Goal: Transaction & Acquisition: Purchase product/service

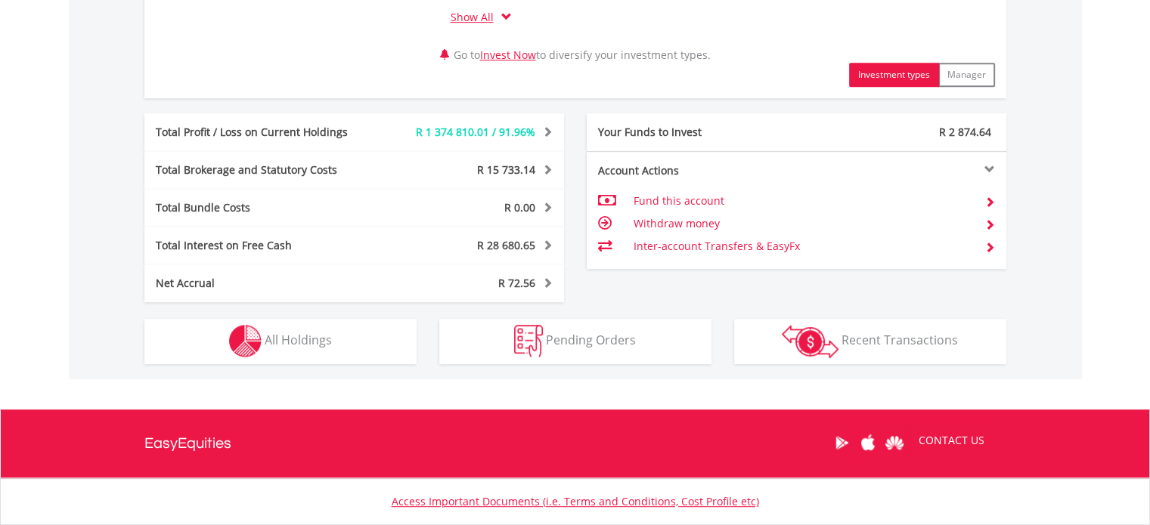
scroll to position [774, 0]
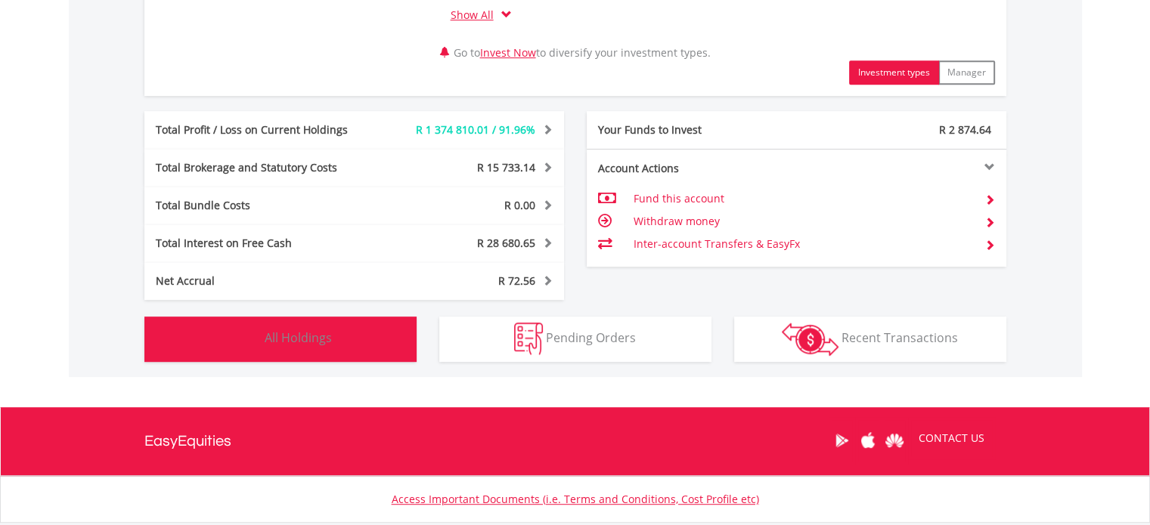
click at [286, 336] on span "All Holdings" at bounding box center [298, 338] width 67 height 17
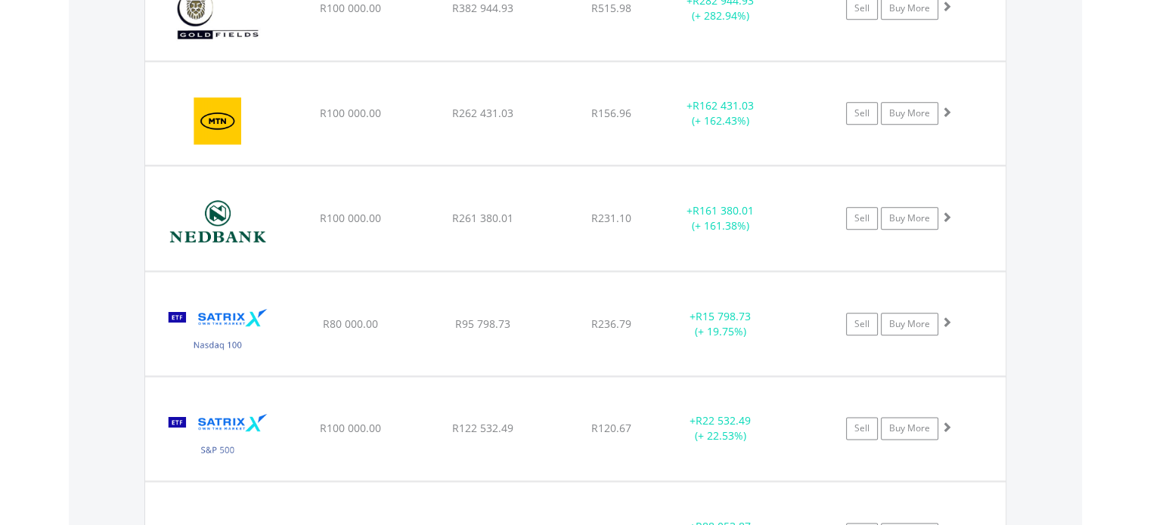
scroll to position [1748, 0]
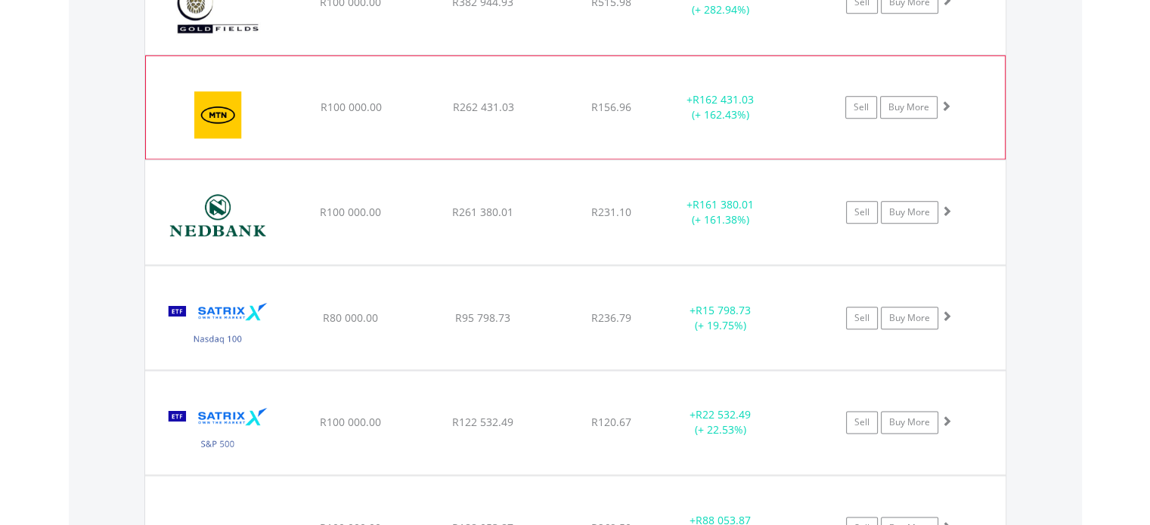
click at [236, 116] on img at bounding box center [218, 115] width 130 height 80
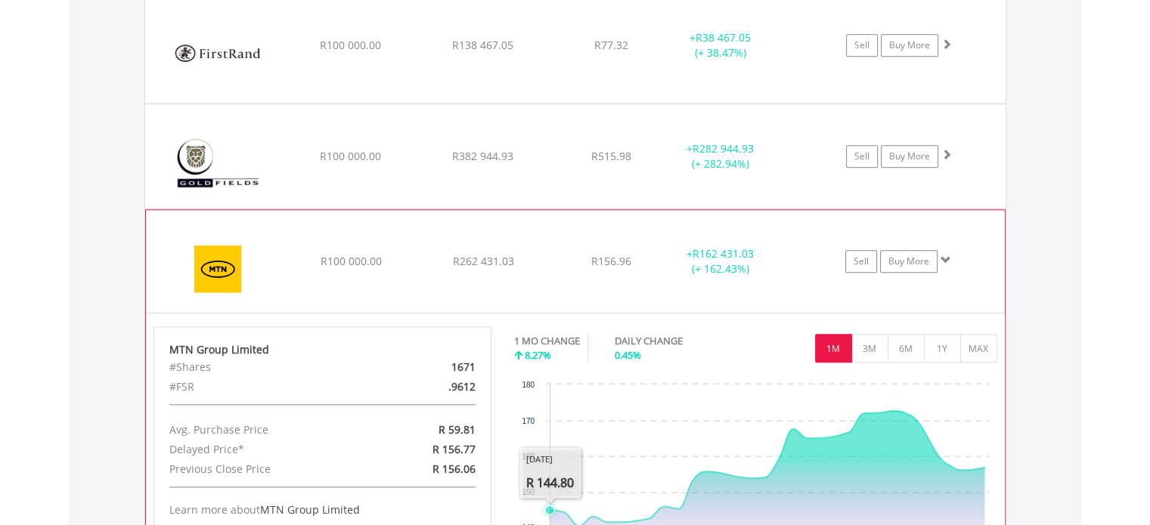
scroll to position [1539, 0]
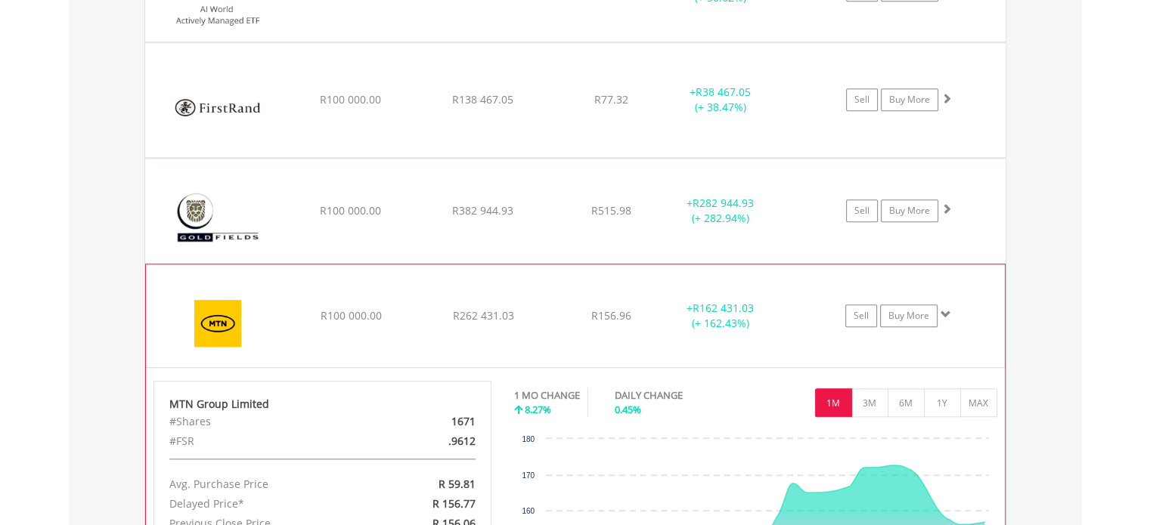
click at [261, 302] on img at bounding box center [218, 323] width 130 height 80
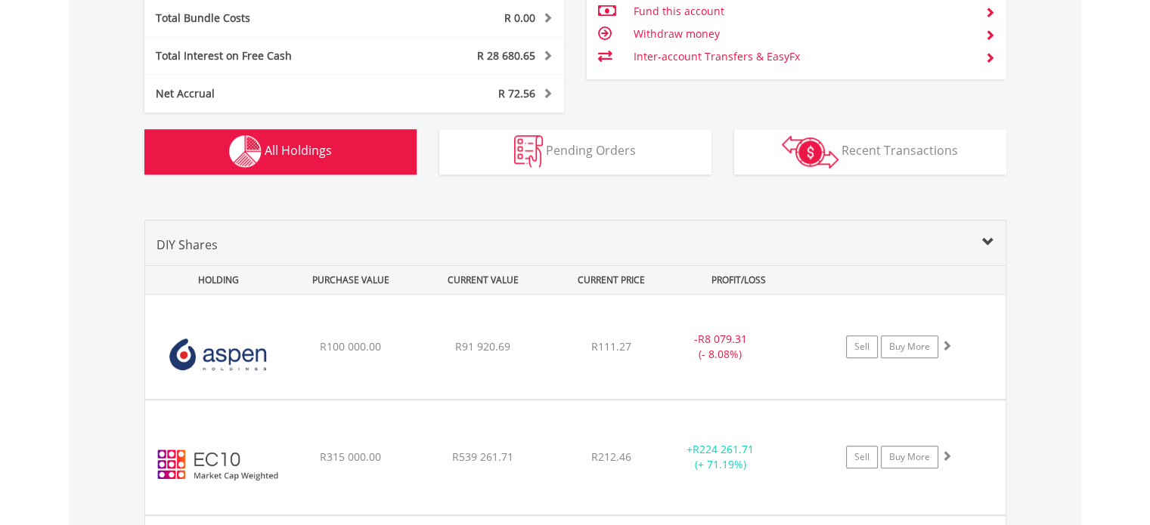
scroll to position [953, 0]
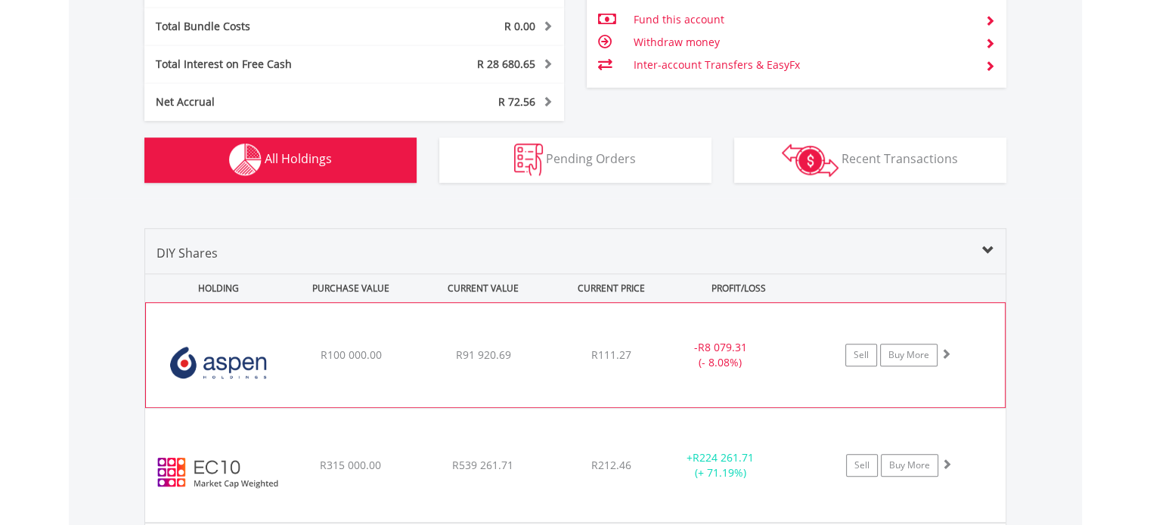
click at [275, 353] on img at bounding box center [218, 363] width 130 height 82
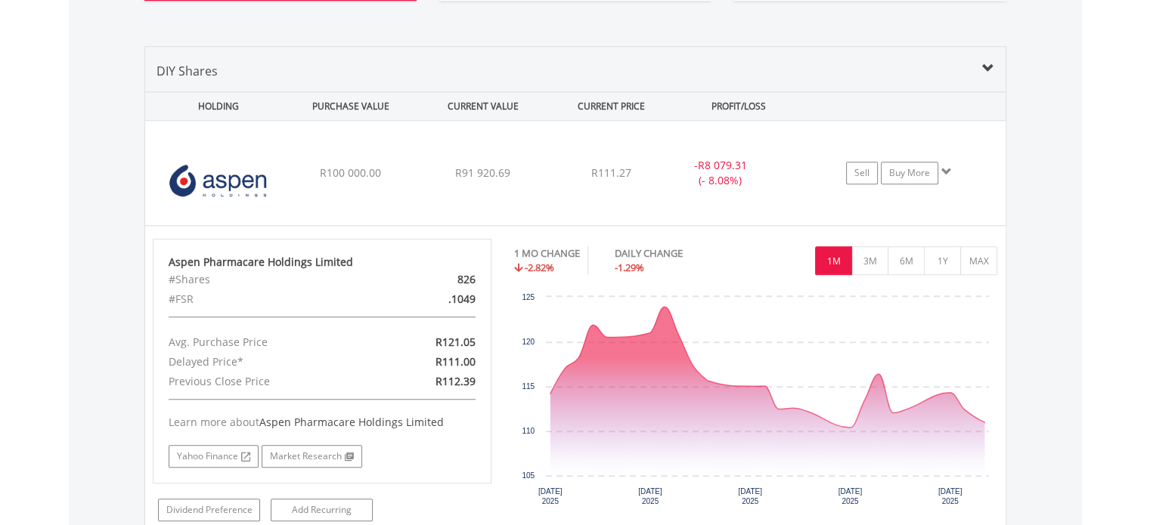
scroll to position [1086, 0]
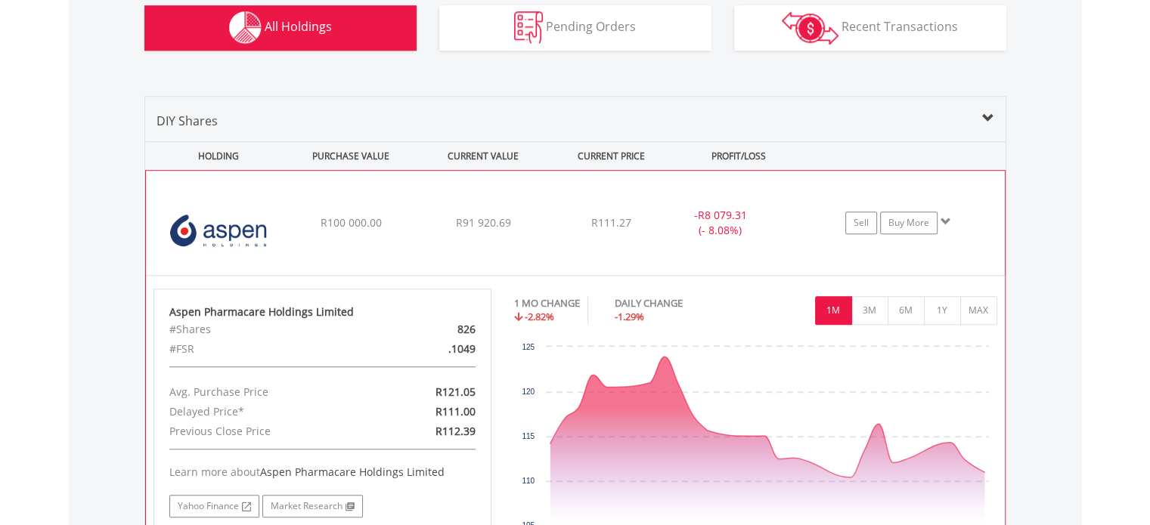
click at [387, 251] on div "﻿ Aspen Pharmacare Holdings Limited R100 000.00 R91 920.69 R111.27 - R8 079.31 …" at bounding box center [575, 223] width 859 height 104
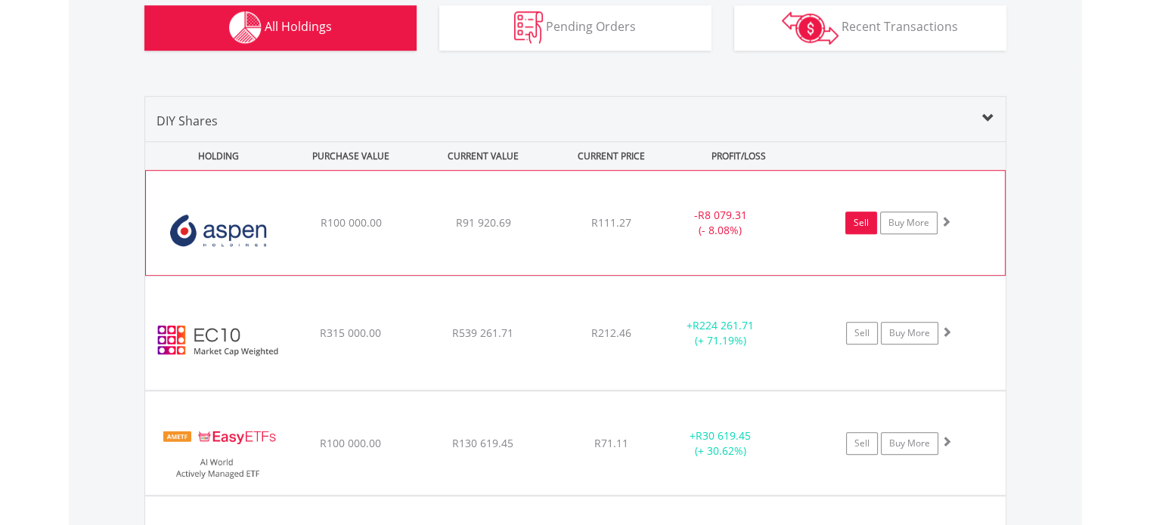
click at [863, 226] on link "Sell" at bounding box center [861, 223] width 32 height 23
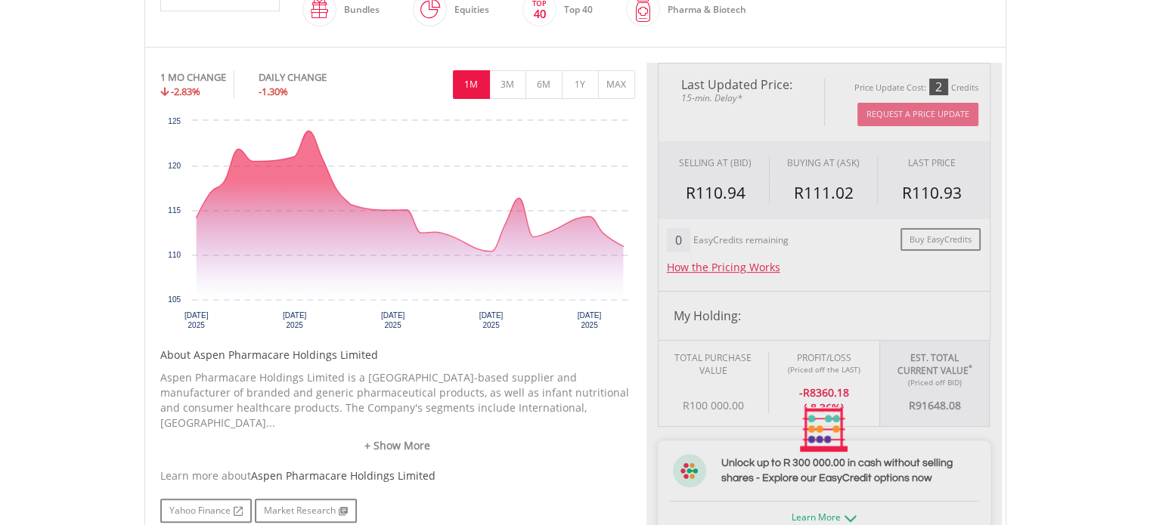
scroll to position [472, 0]
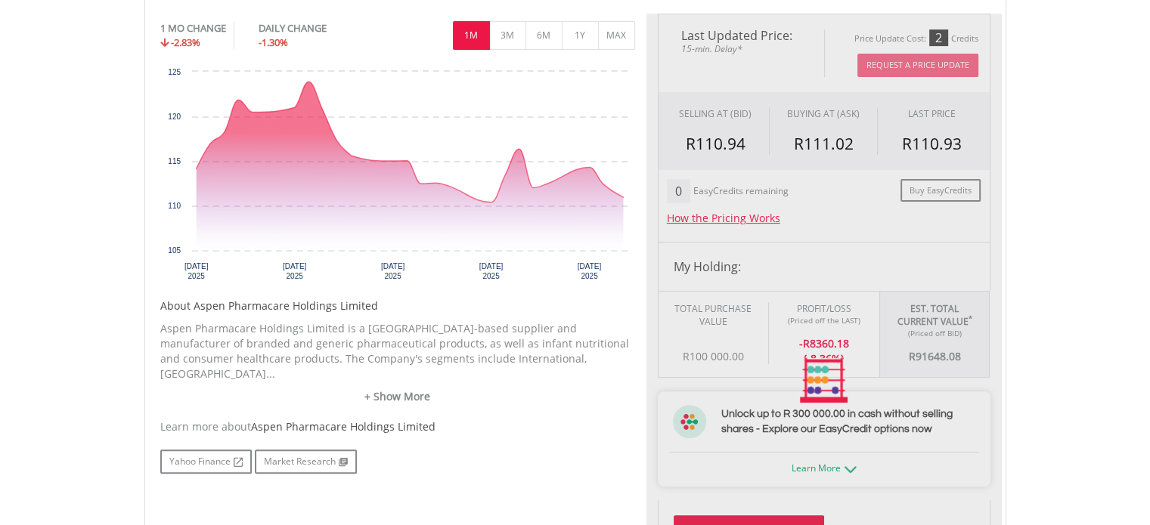
type input "********"
type input "******"
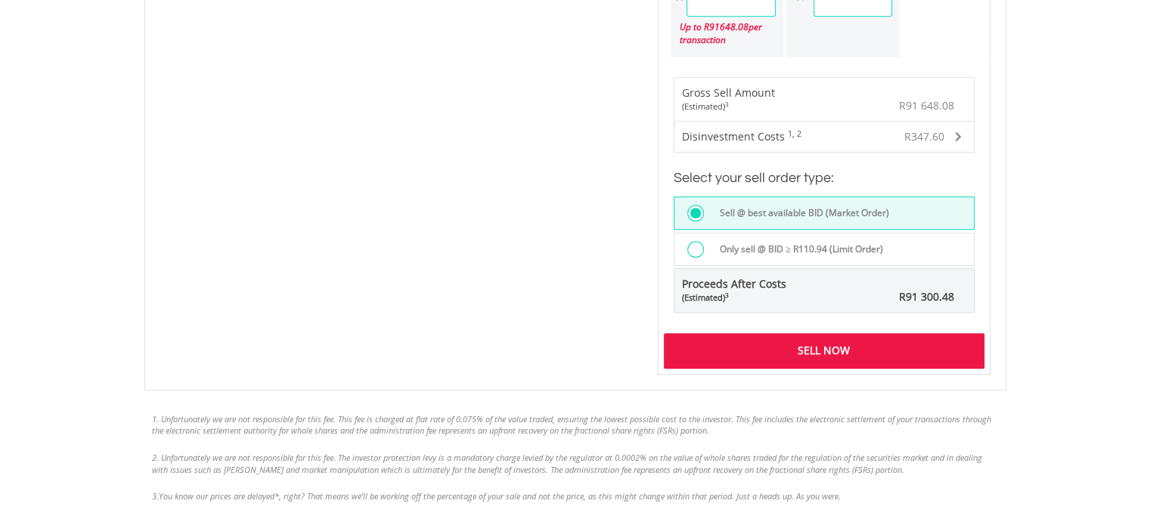
scroll to position [1115, 0]
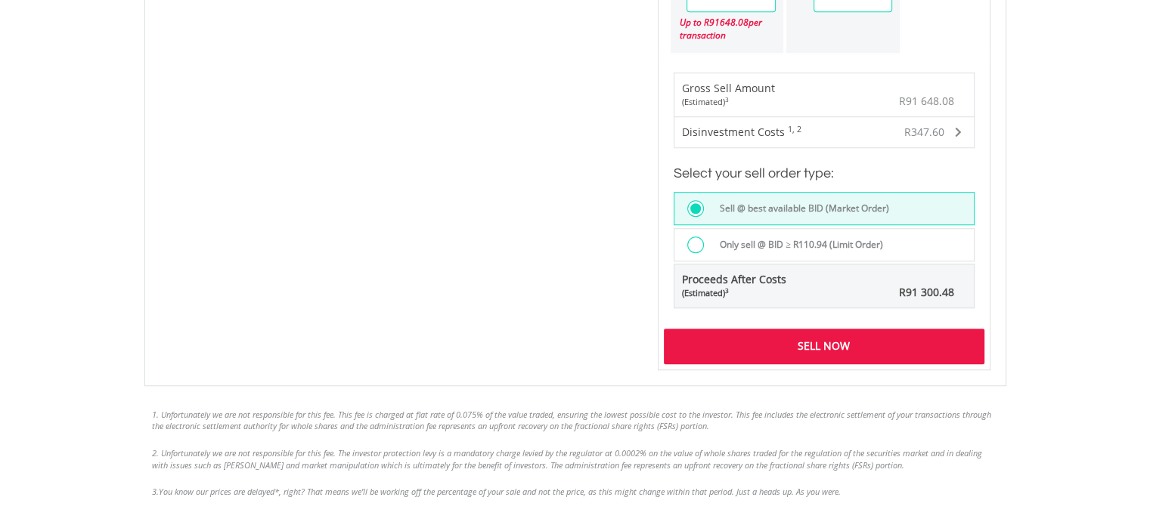
click at [845, 337] on div "Sell Now" at bounding box center [824, 346] width 321 height 35
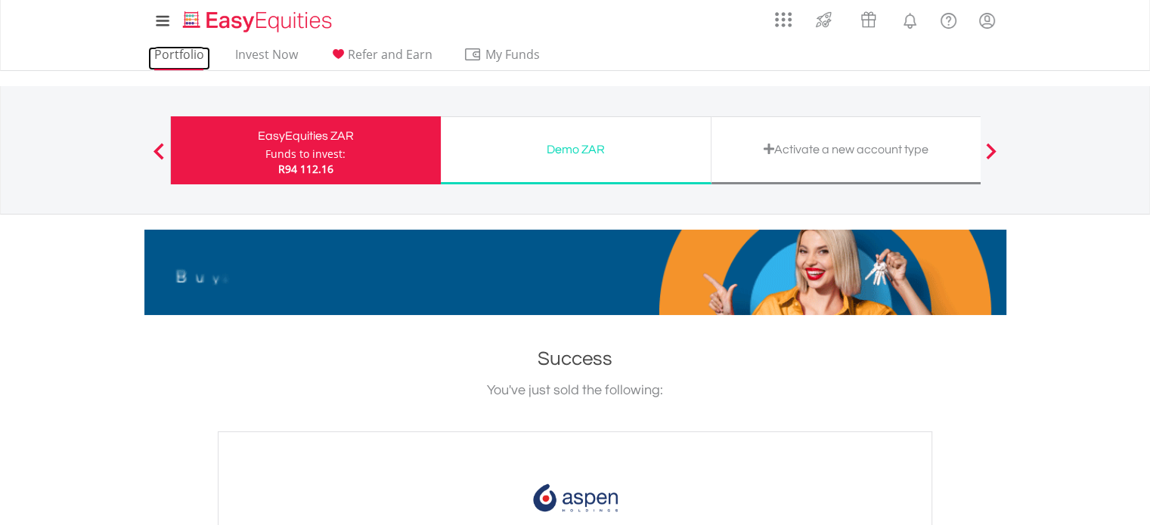
click at [192, 51] on link "Portfolio" at bounding box center [179, 58] width 62 height 23
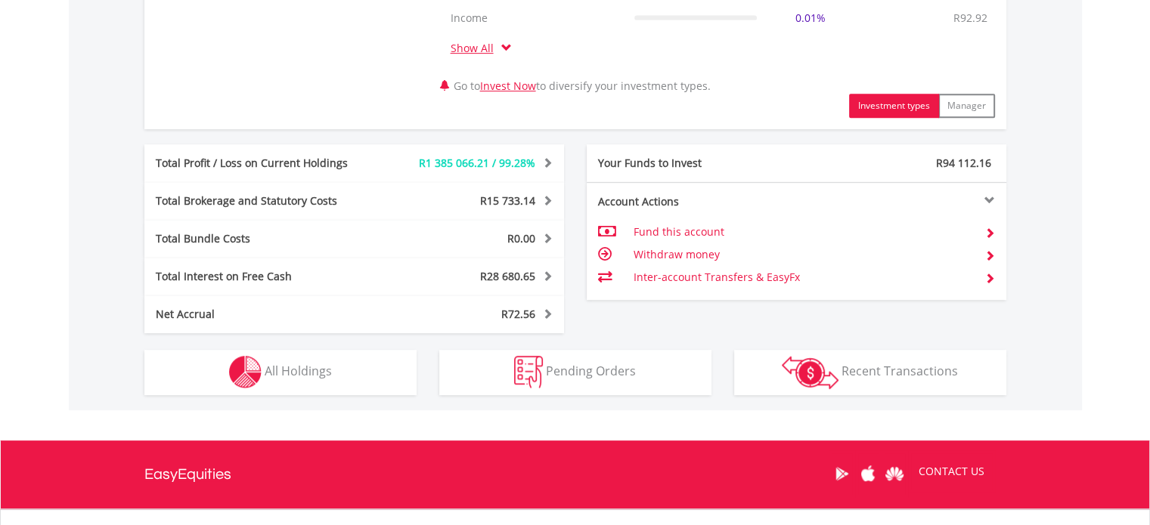
scroll to position [813, 0]
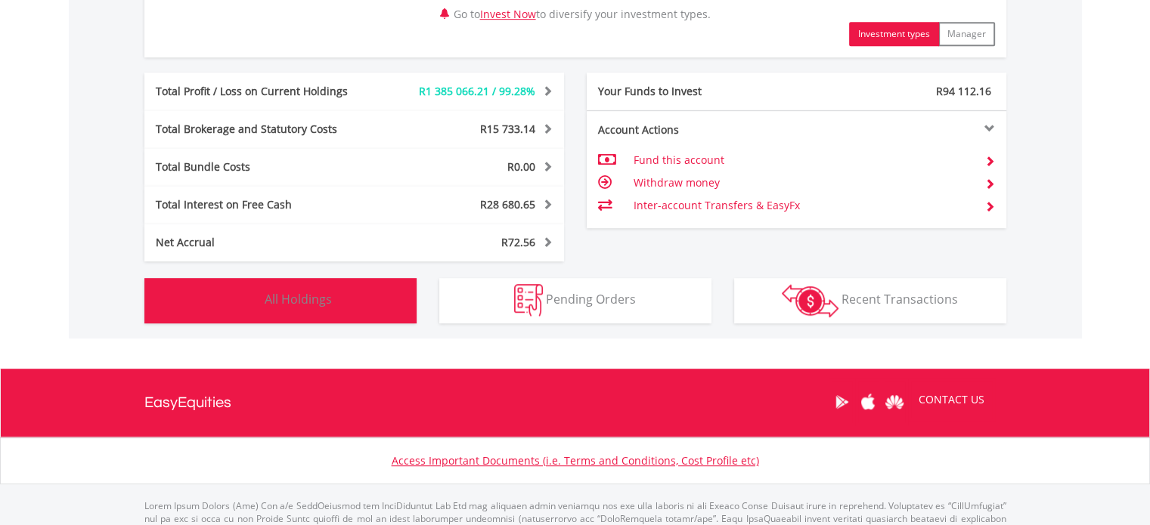
click at [312, 308] on button "Holdings All Holdings" at bounding box center [280, 300] width 272 height 45
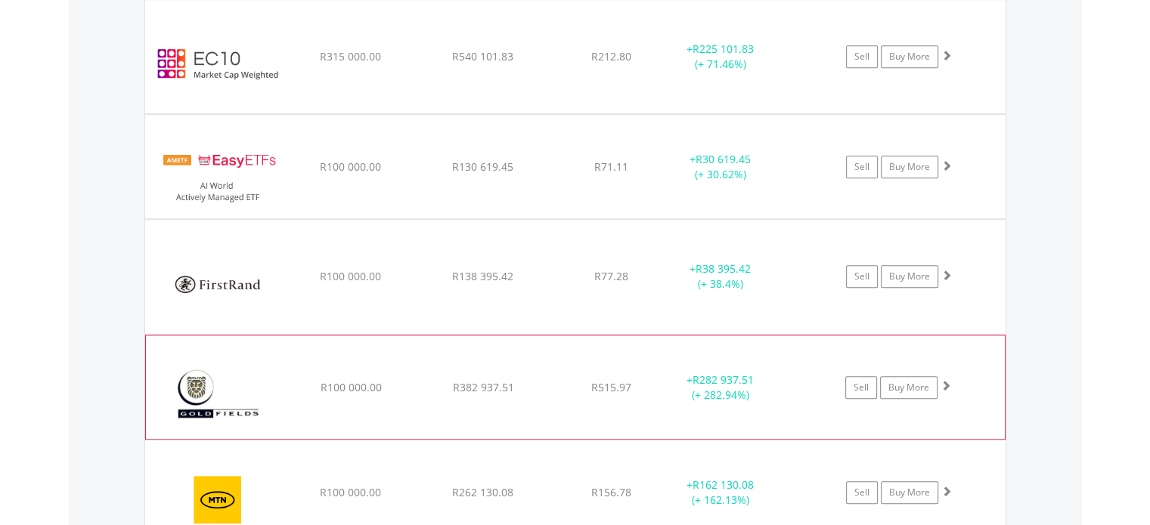
scroll to position [1256, 0]
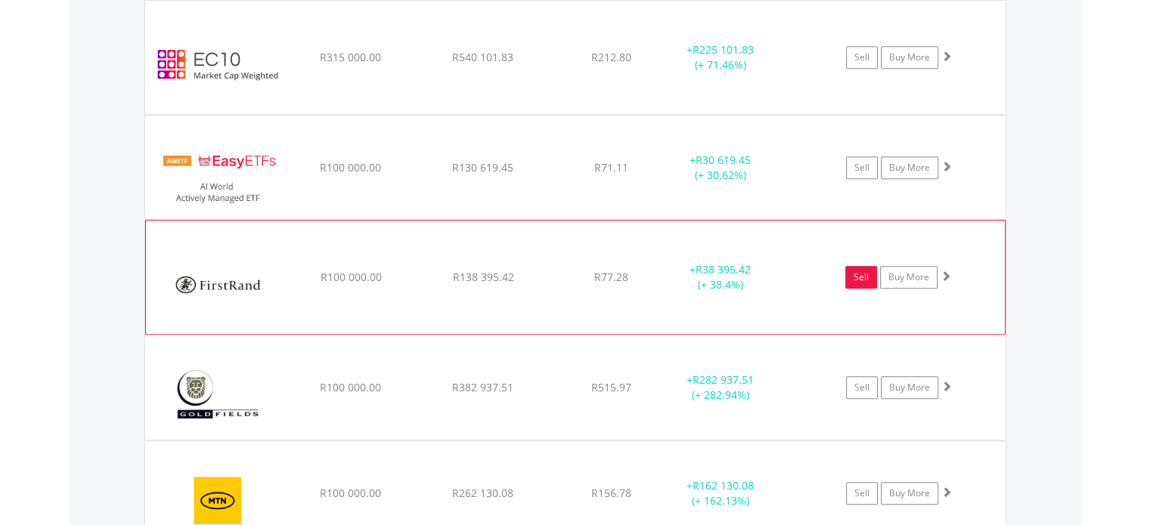
click at [863, 275] on link "Sell" at bounding box center [861, 277] width 32 height 23
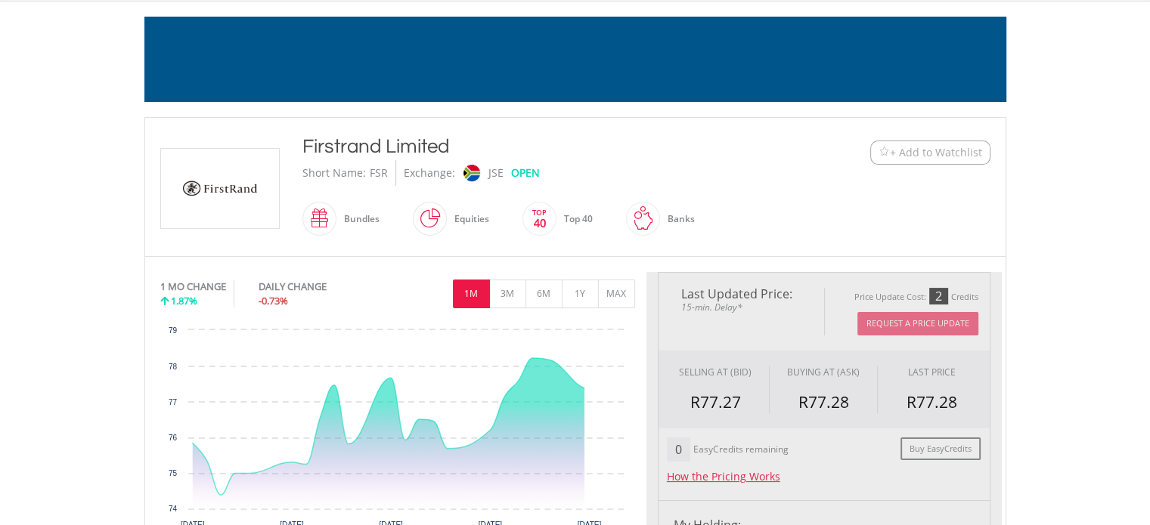
type input "*********"
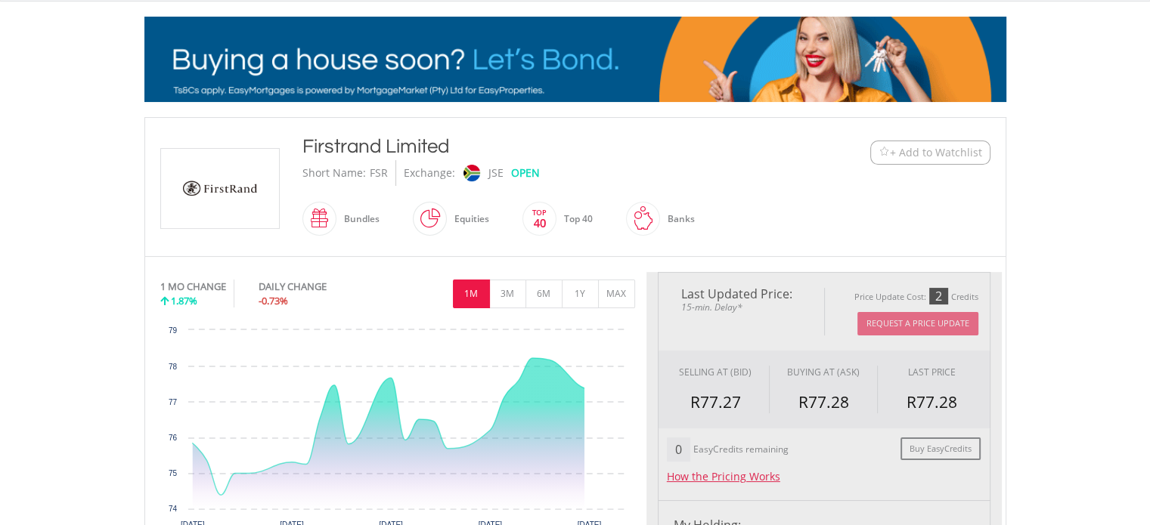
type input "******"
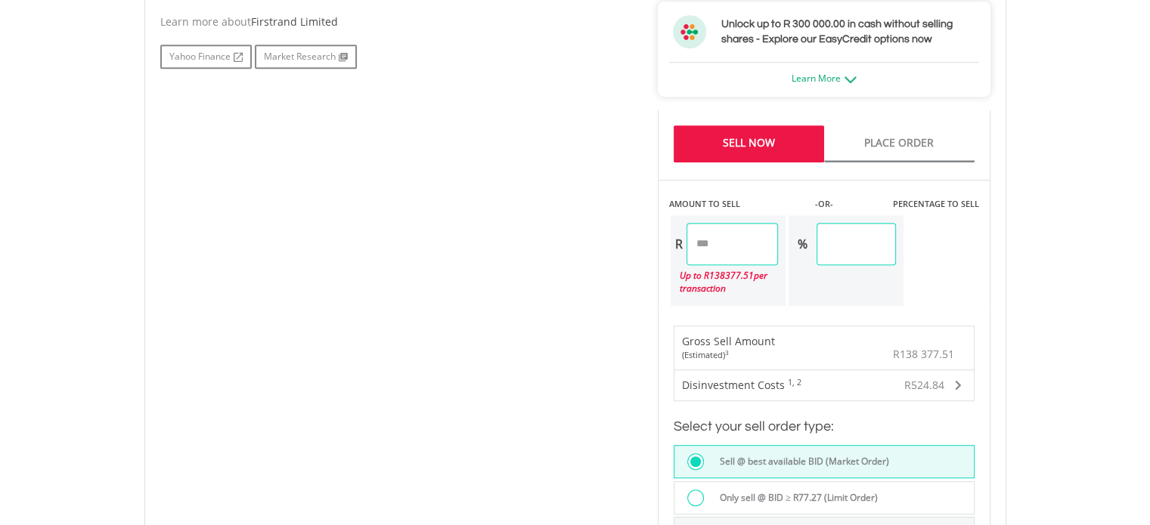
scroll to position [869, 0]
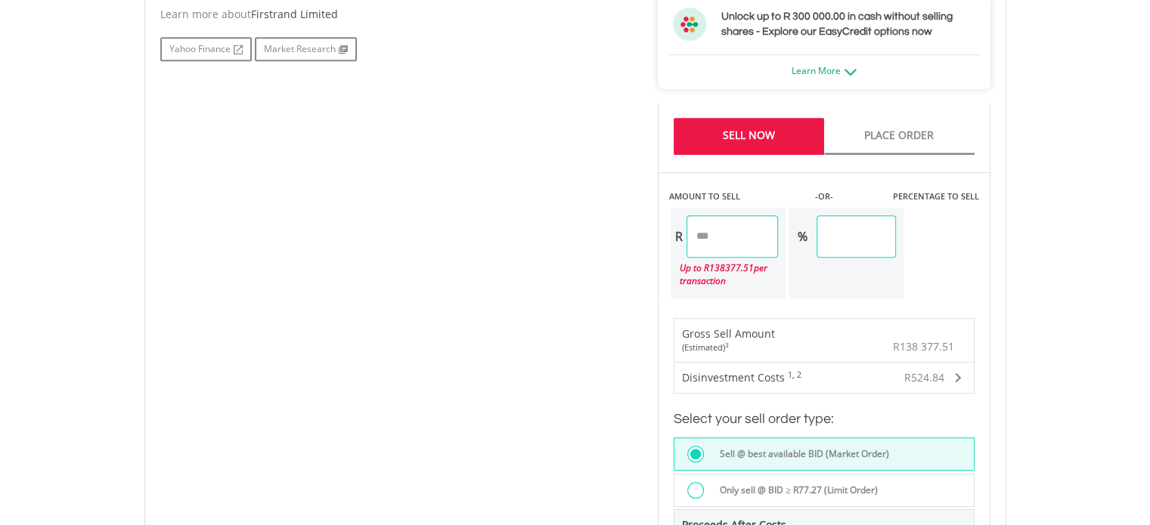
click at [750, 234] on input "*********" at bounding box center [731, 236] width 91 height 42
type input "*"
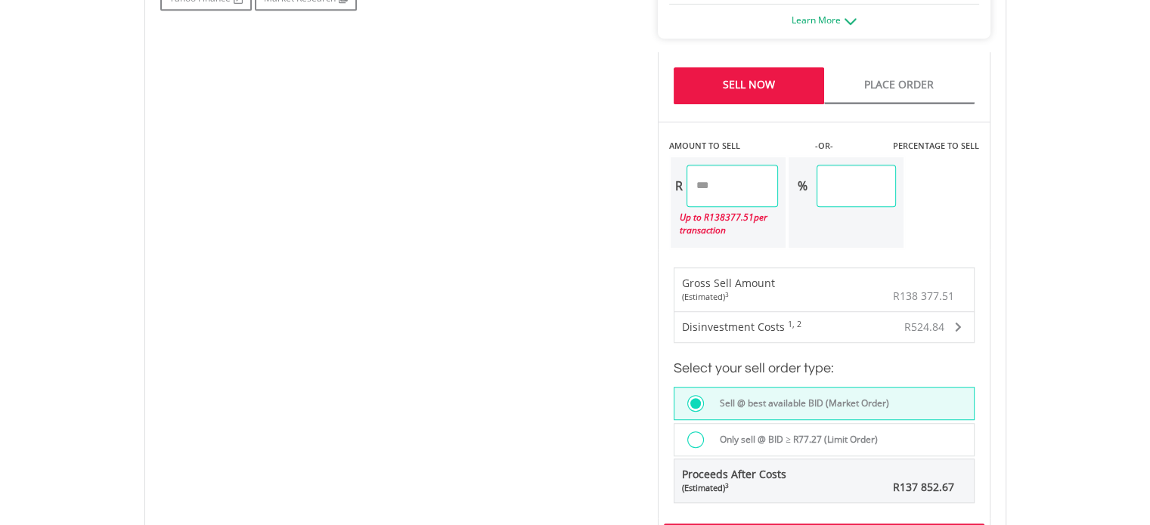
scroll to position [925, 0]
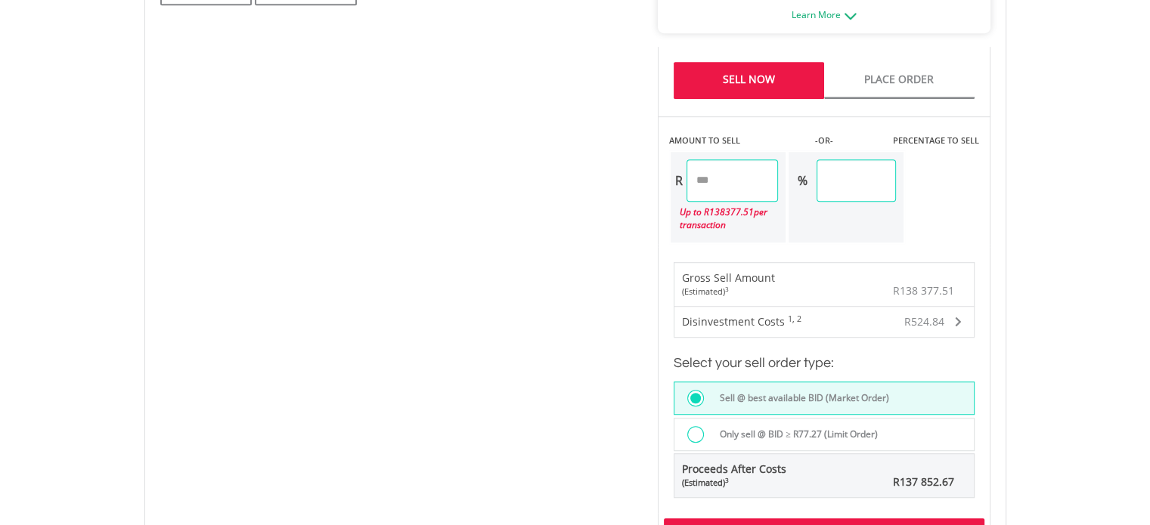
click at [1038, 263] on body "My Investments Invest Now New Listings Sell My Recurring Investments Pending Or…" at bounding box center [575, 27] width 1150 height 1905
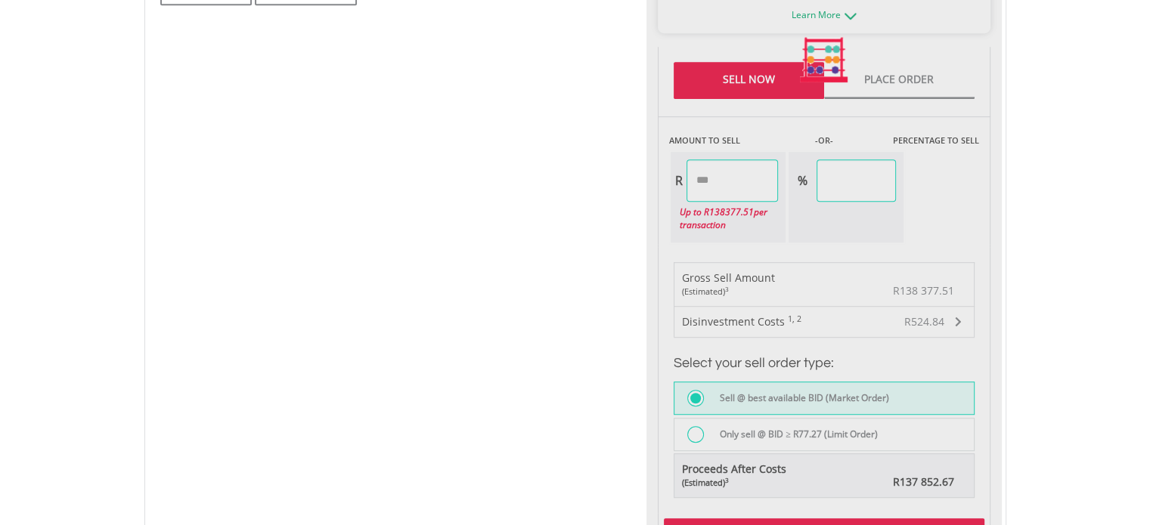
type input "********"
type input "*****"
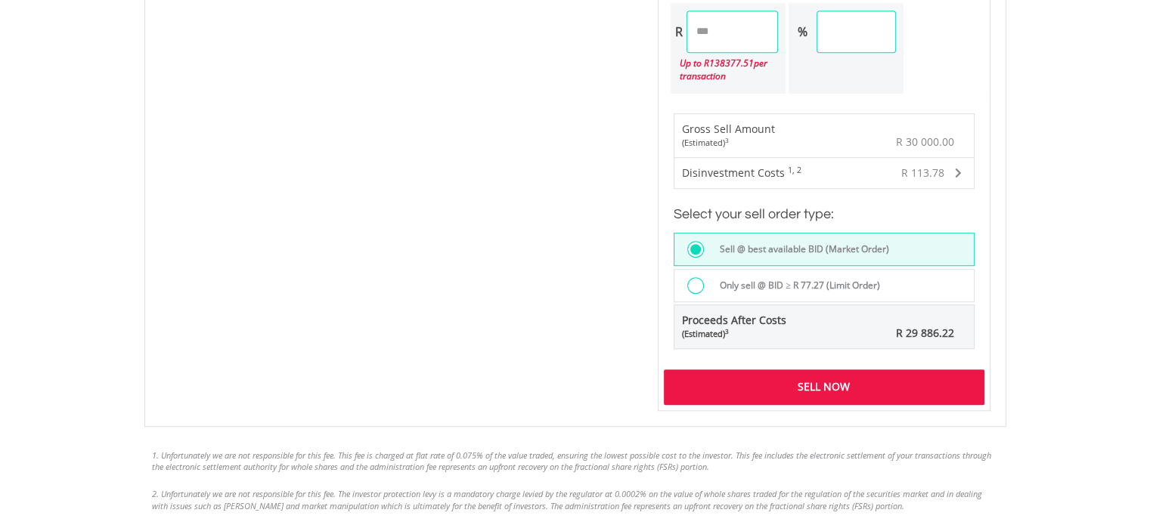
scroll to position [1172, 0]
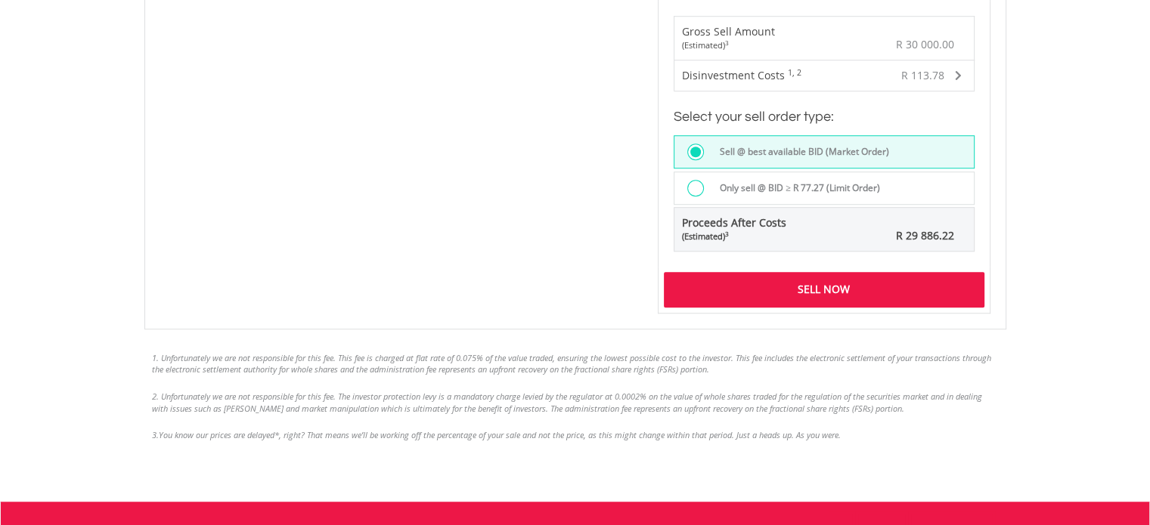
click at [841, 283] on div "Sell Now" at bounding box center [824, 289] width 321 height 35
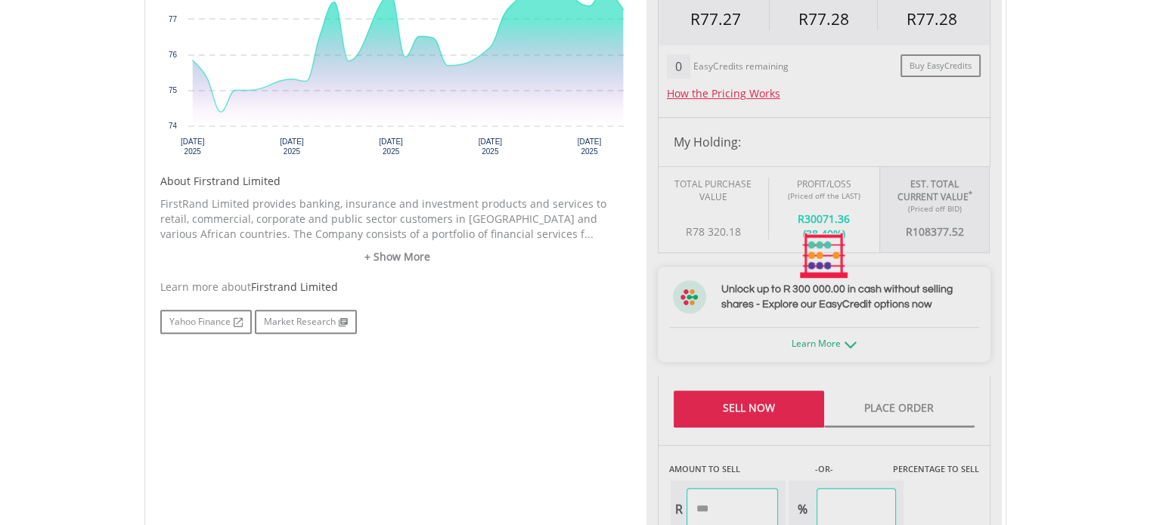
type input "*********"
type input "******"
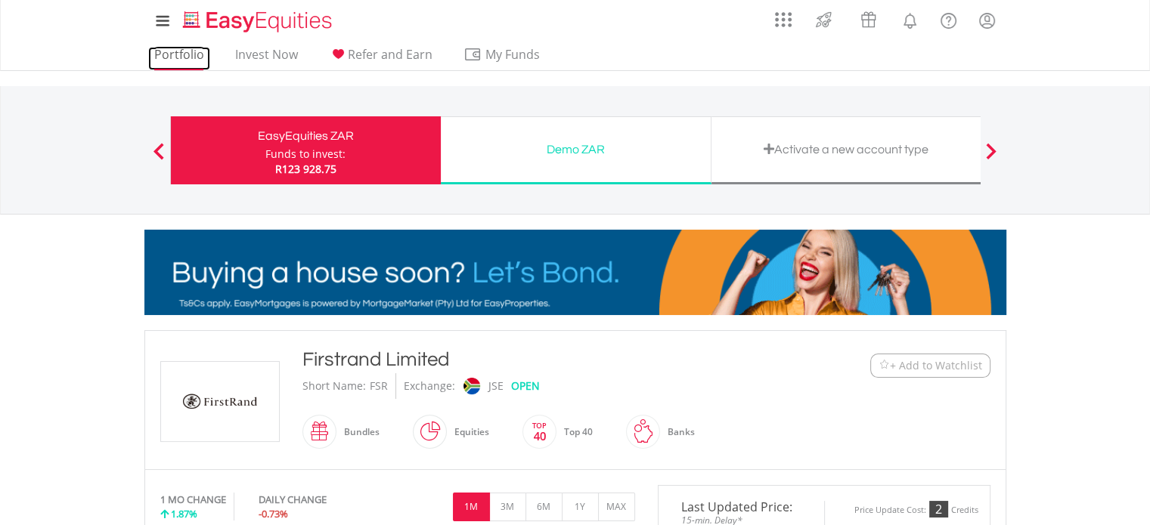
click at [174, 55] on link "Portfolio" at bounding box center [179, 58] width 62 height 23
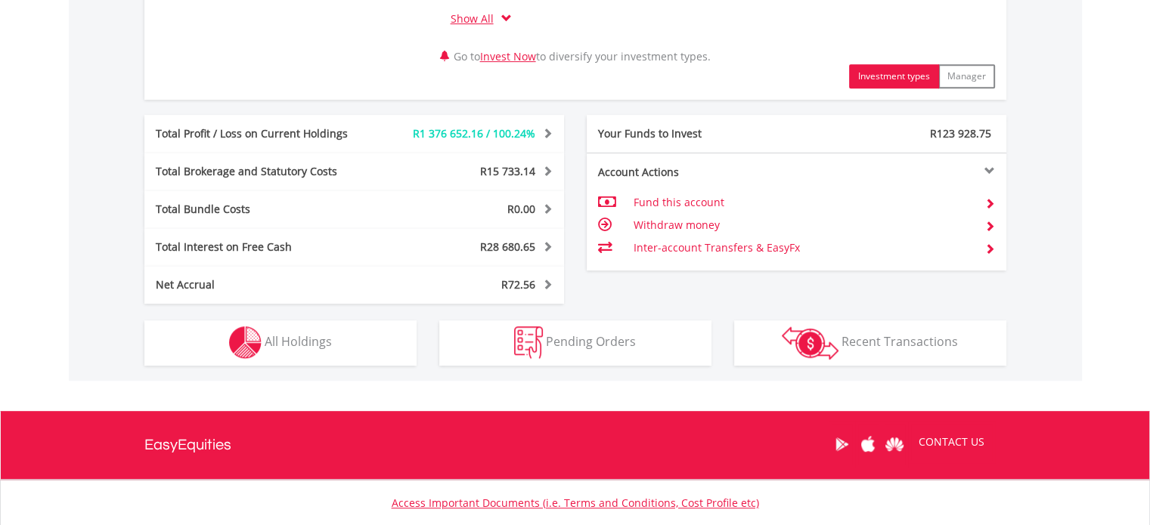
scroll to position [774, 0]
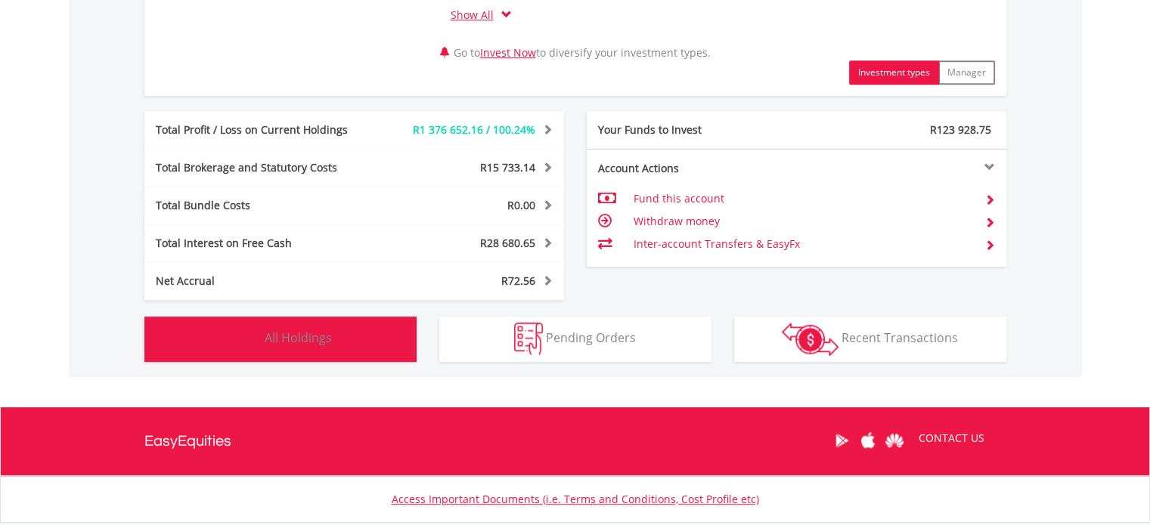
click at [316, 344] on span "All Holdings" at bounding box center [298, 338] width 67 height 17
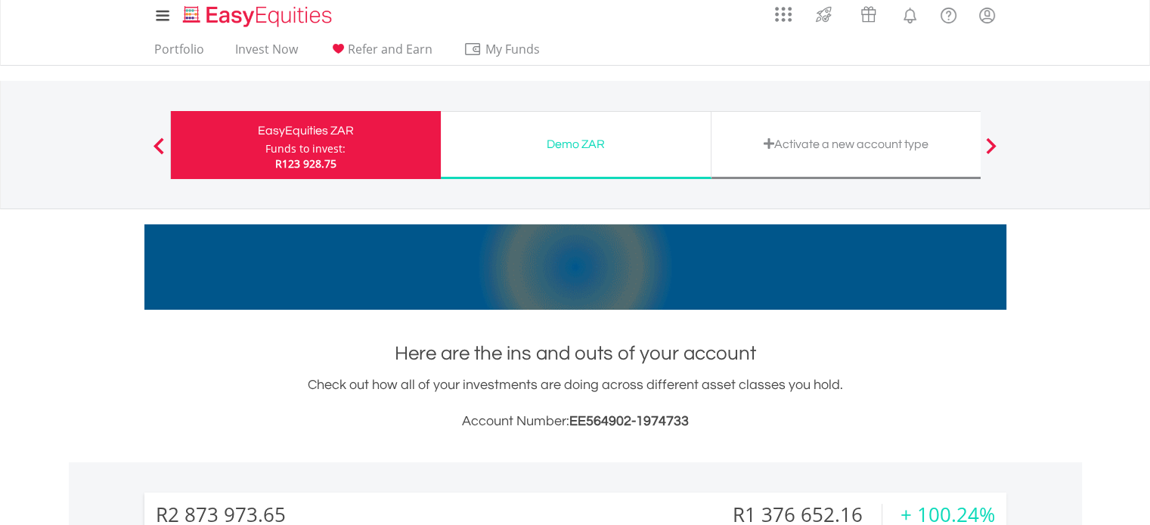
scroll to position [0, 0]
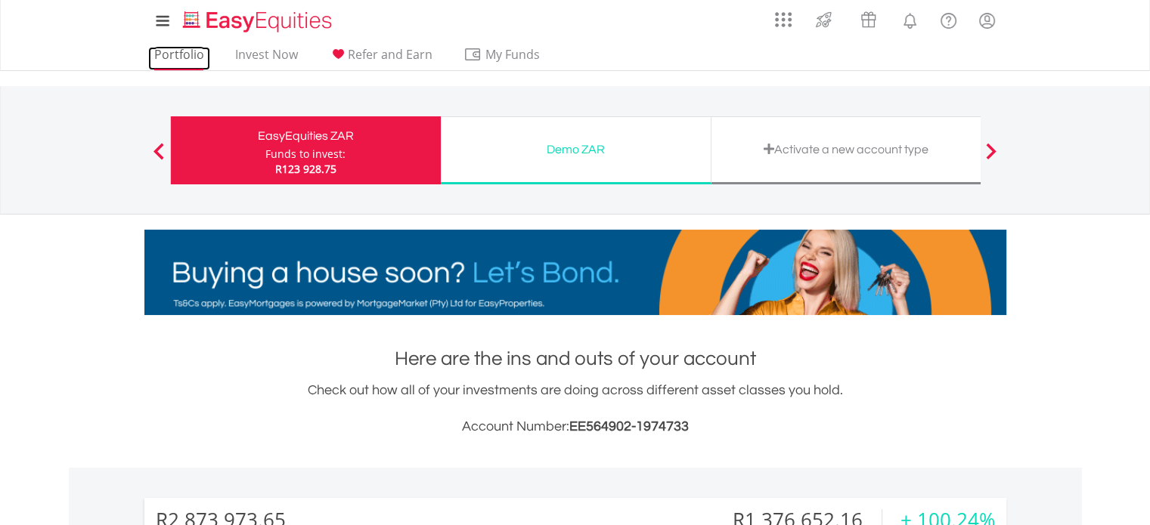
click at [194, 55] on link "Portfolio" at bounding box center [179, 58] width 62 height 23
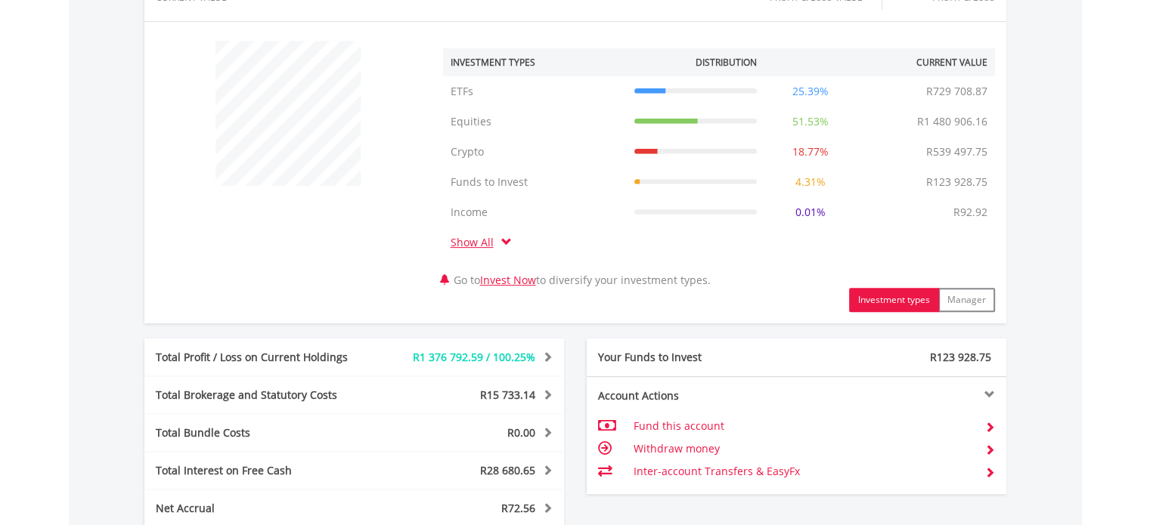
scroll to position [547, 0]
click at [519, 278] on link "Invest Now" at bounding box center [508, 279] width 56 height 14
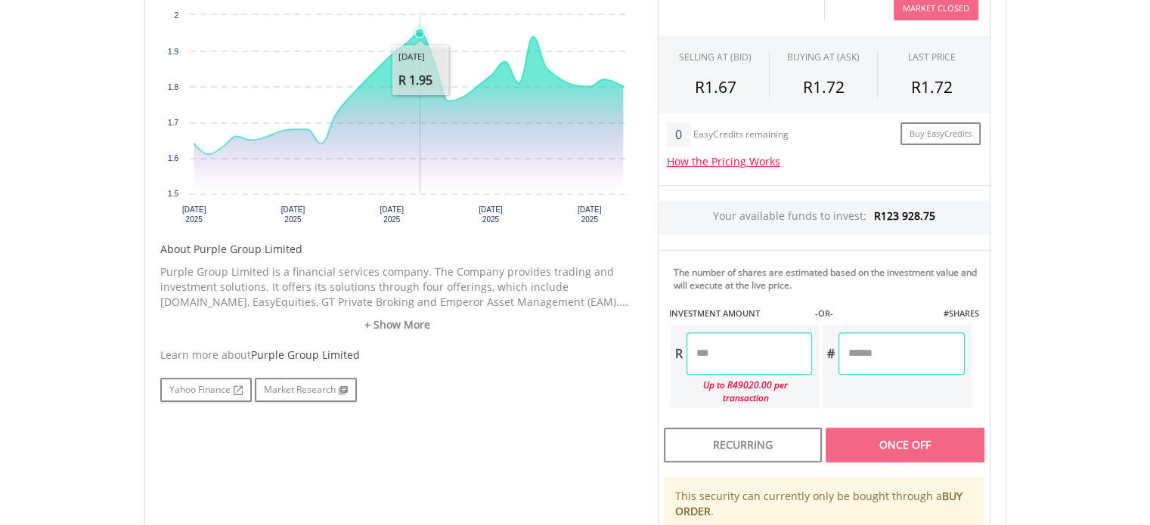
scroll to position [547, 0]
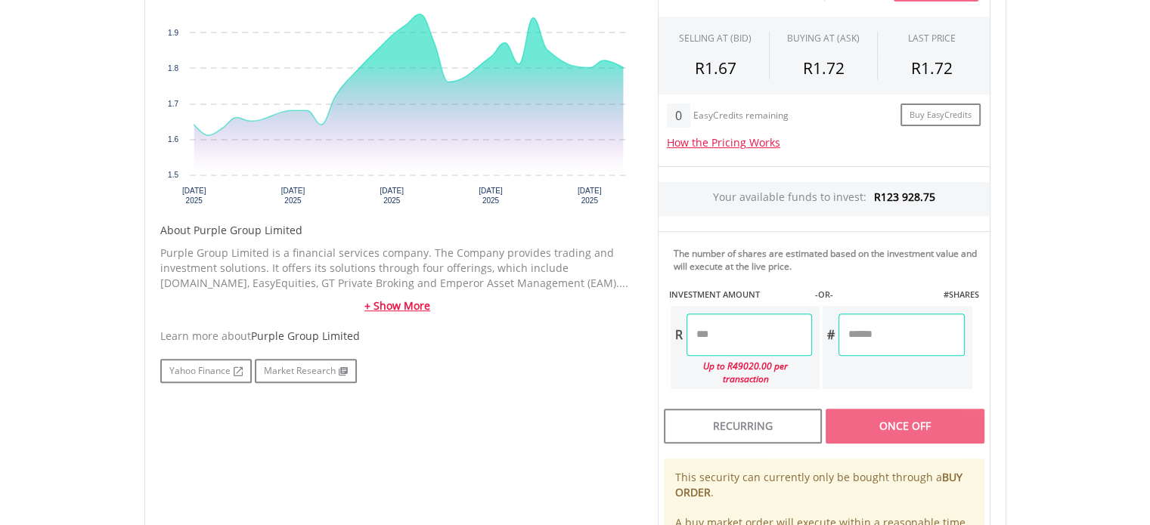
click at [420, 302] on link "+ Show More" at bounding box center [397, 306] width 475 height 15
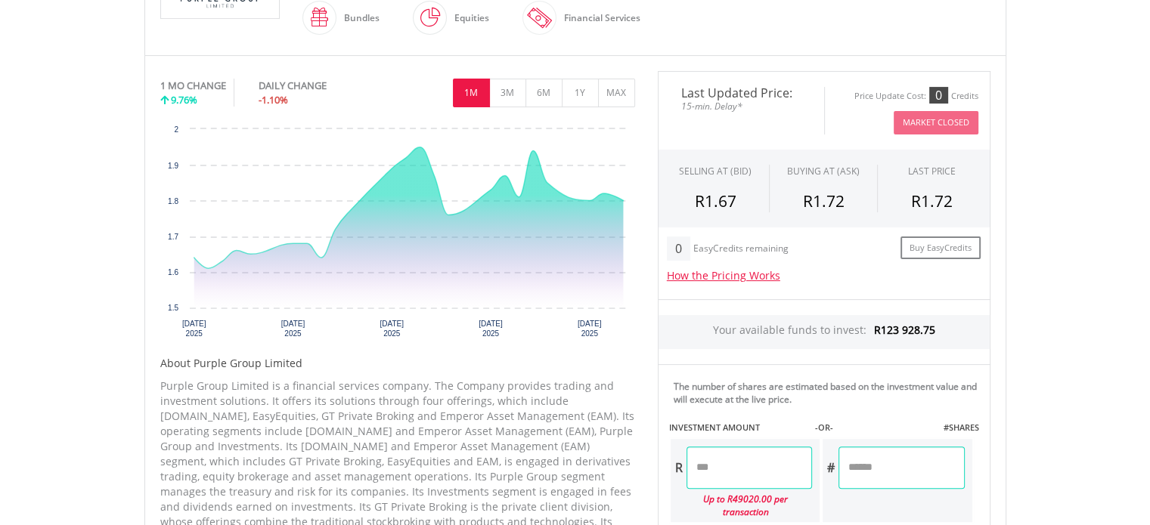
scroll to position [416, 0]
click at [590, 96] on button "1Y" at bounding box center [580, 91] width 37 height 29
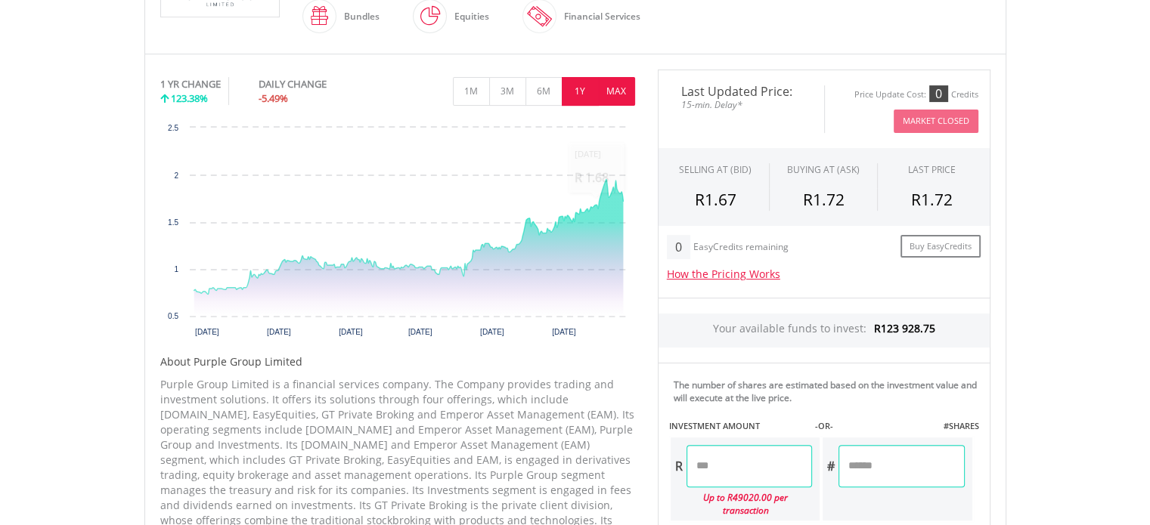
click at [620, 88] on button "MAX" at bounding box center [616, 91] width 37 height 29
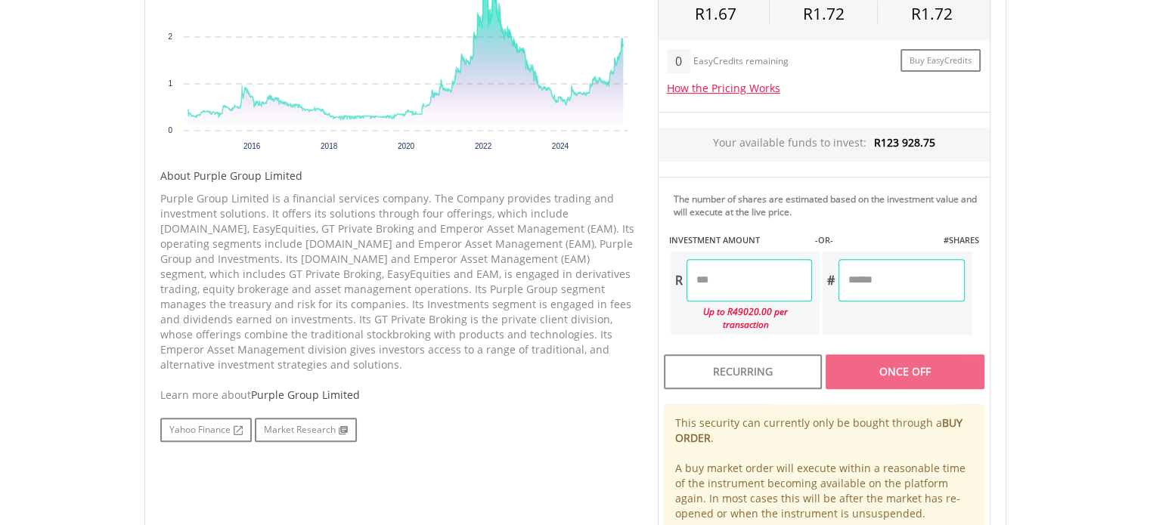
scroll to position [605, 0]
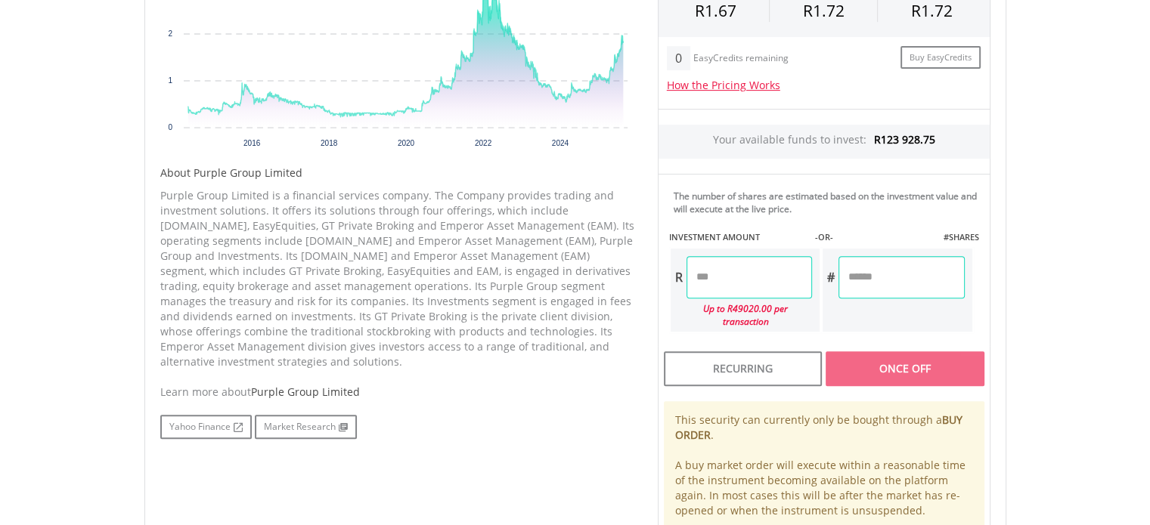
click at [742, 273] on input "number" at bounding box center [748, 277] width 125 height 42
type input "*********"
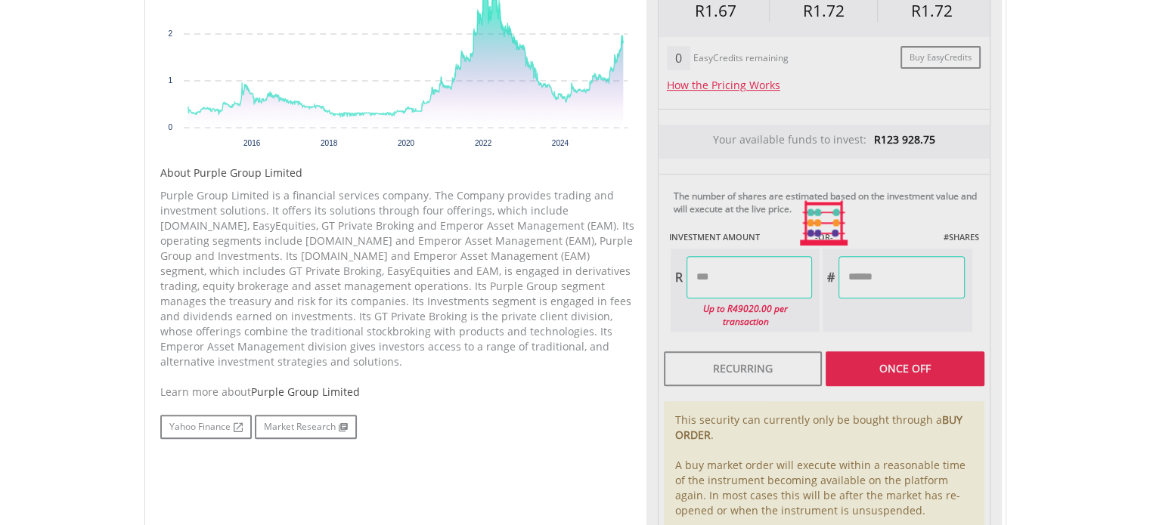
click at [934, 347] on div "Last Updated Price: 15-min. Delay* Price Update Cost: 0 Credits Market Closed S…" at bounding box center [823, 224] width 355 height 686
type input "**********"
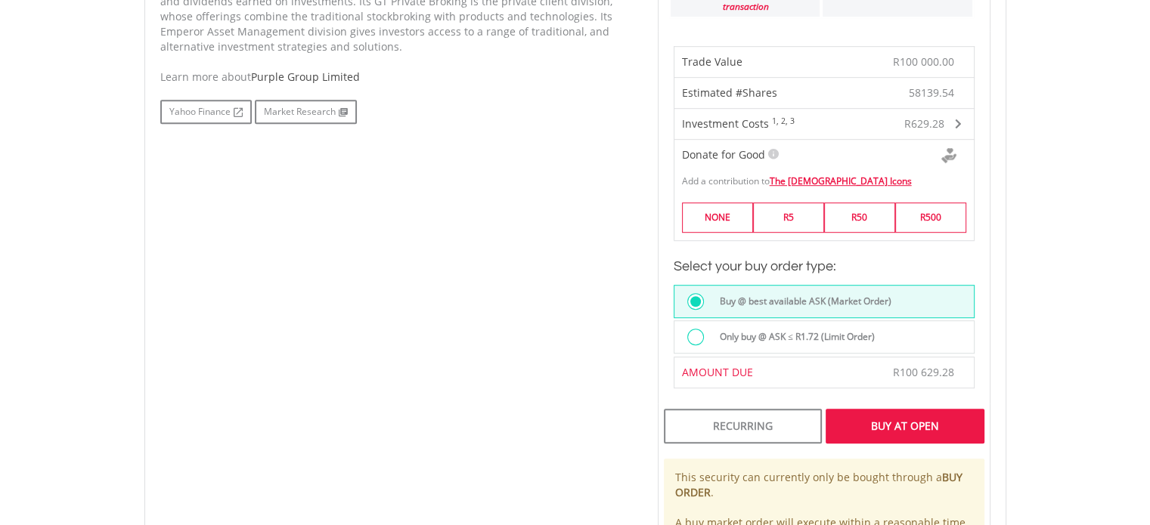
scroll to position [925, 0]
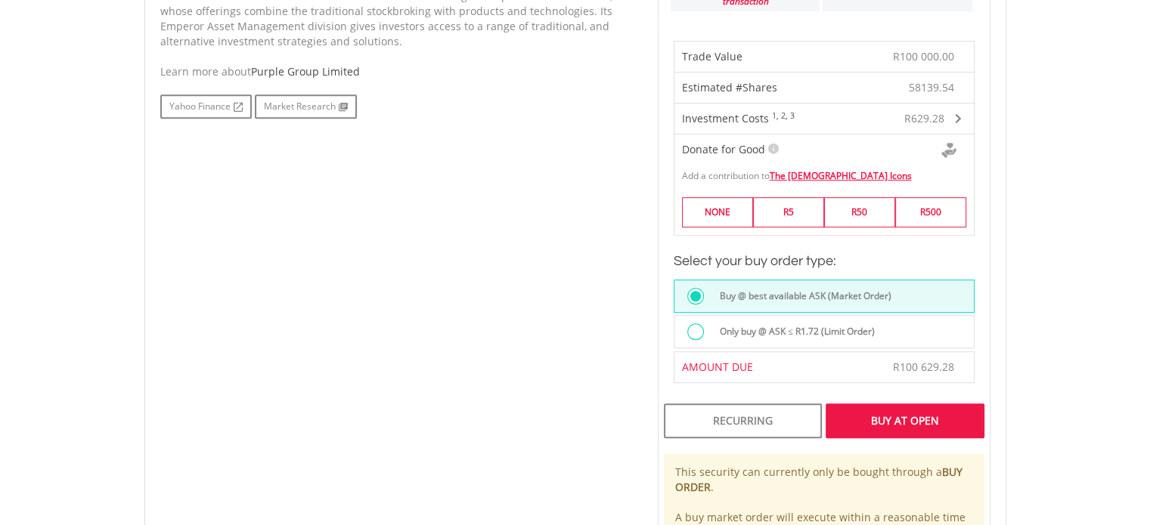
click at [903, 407] on div "Buy At Open" at bounding box center [904, 421] width 158 height 35
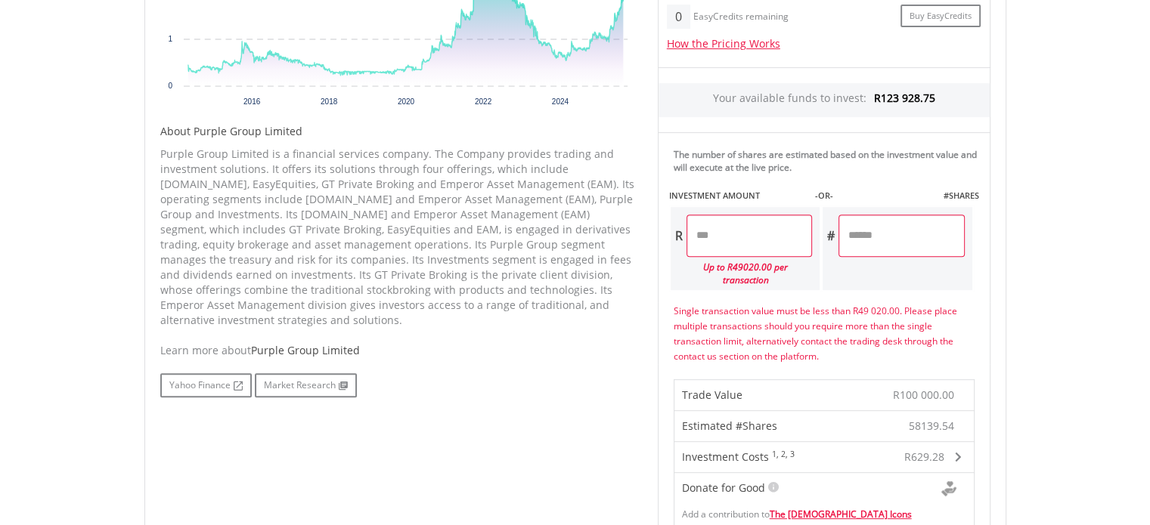
scroll to position [643, 0]
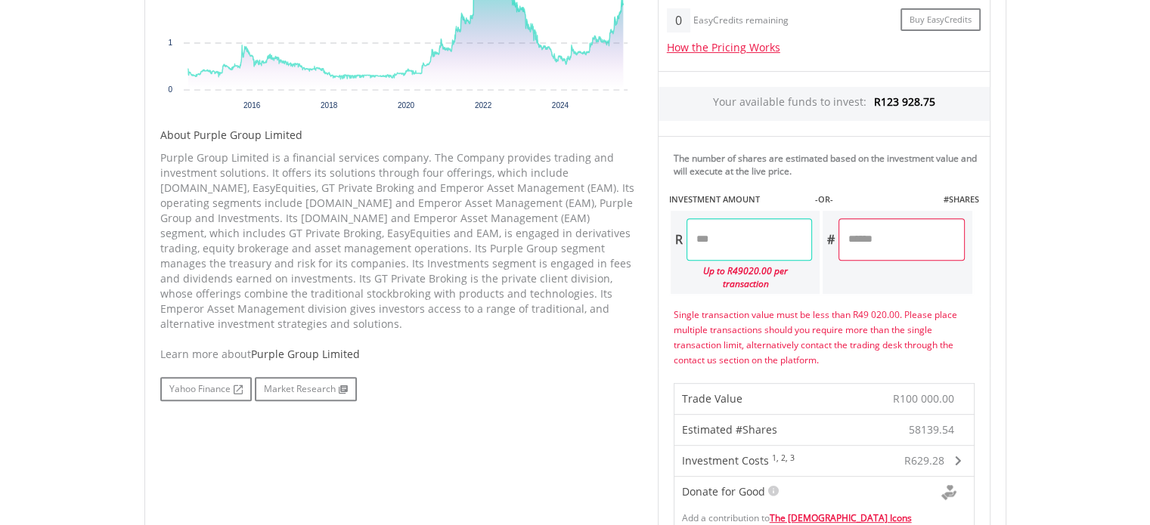
click at [748, 237] on input "*********" at bounding box center [748, 239] width 125 height 42
type input "*"
type input "********"
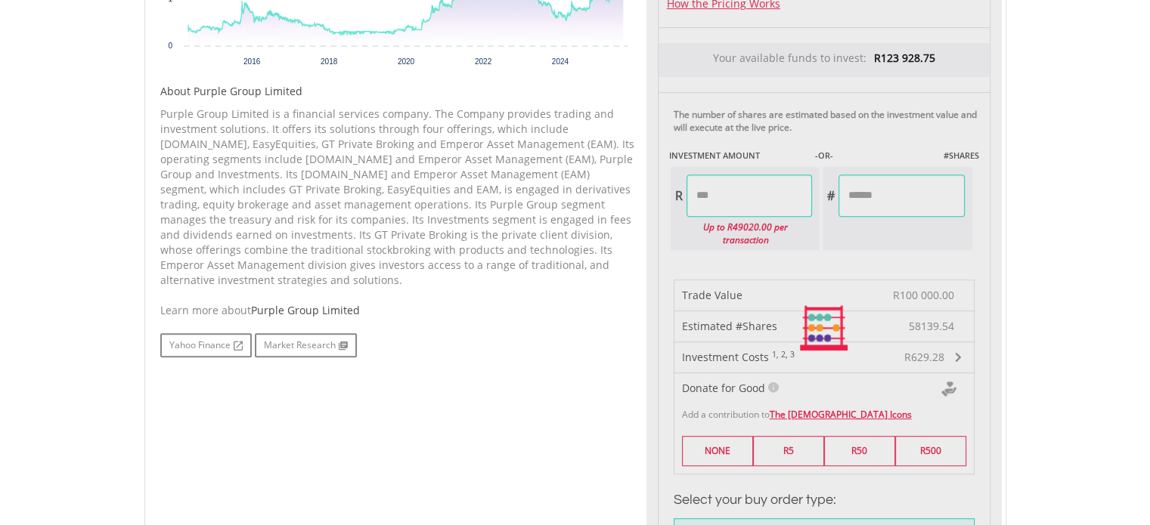
type input "*********"
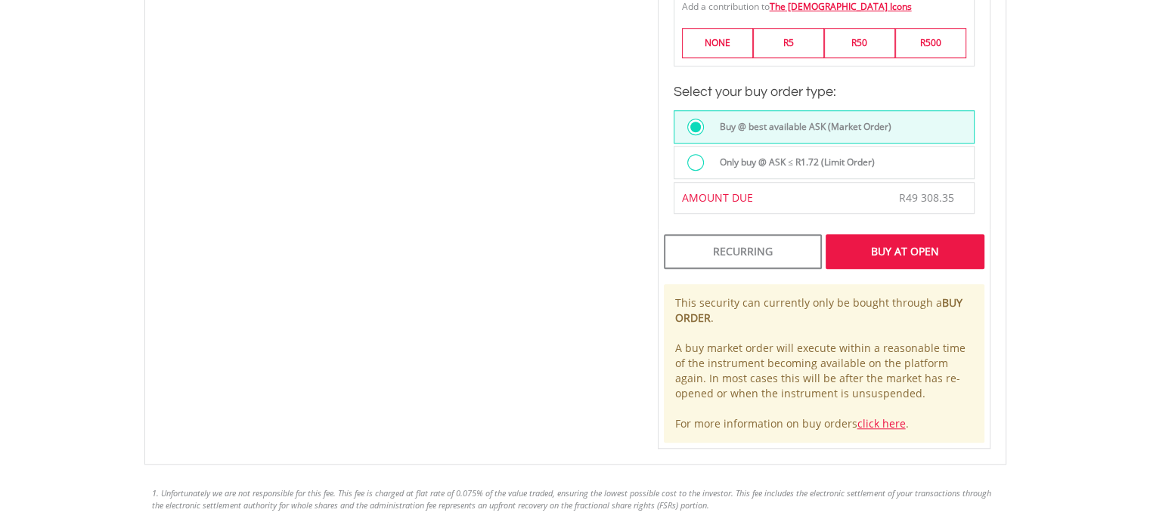
scroll to position [1096, 0]
click at [884, 415] on link "click here" at bounding box center [881, 422] width 48 height 14
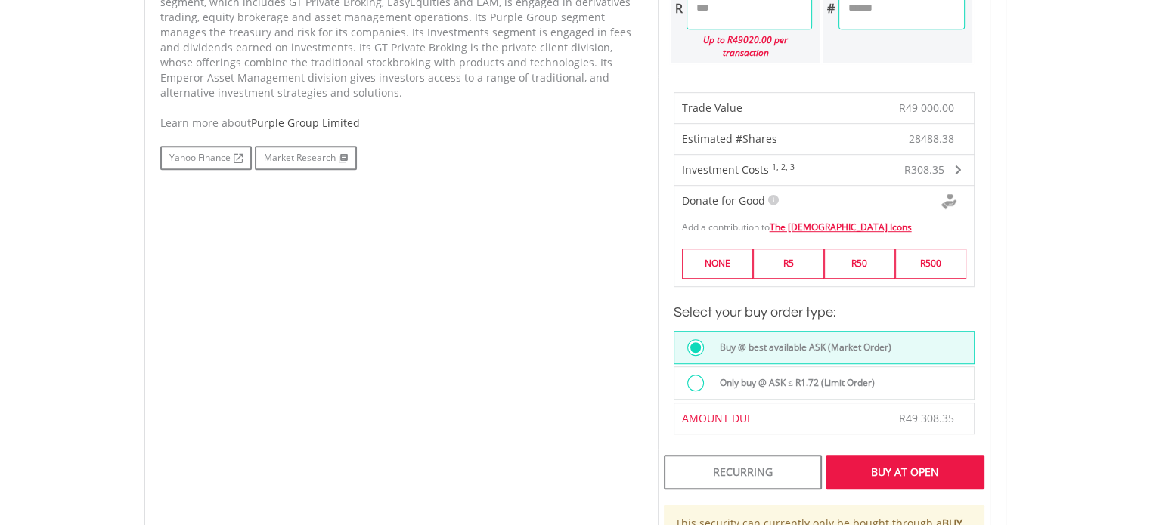
scroll to position [983, 0]
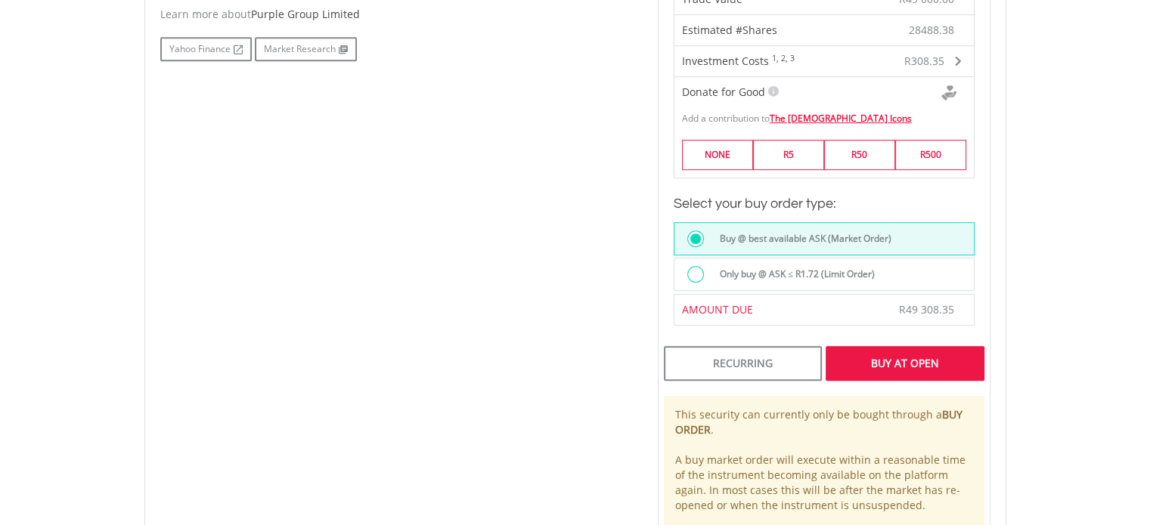
click at [915, 346] on div "Buy At Open" at bounding box center [904, 363] width 158 height 35
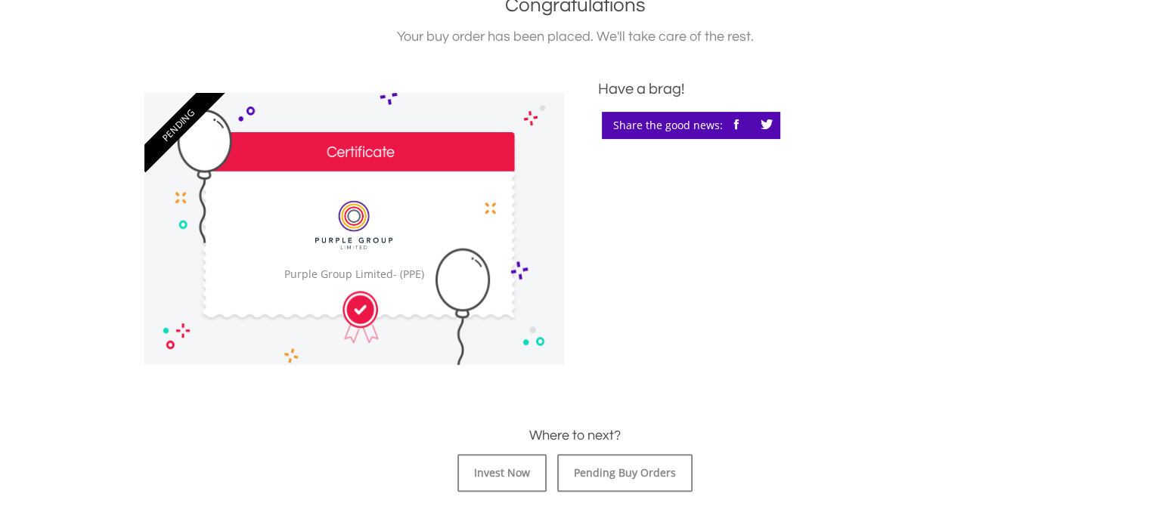
scroll to position [396, 0]
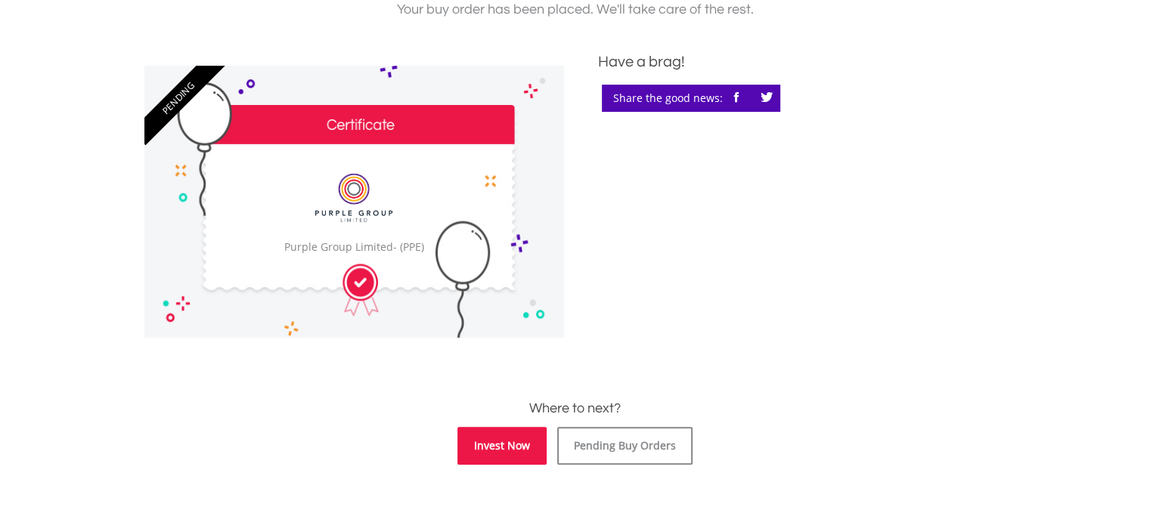
click at [515, 455] on link "Invest Now" at bounding box center [501, 446] width 89 height 38
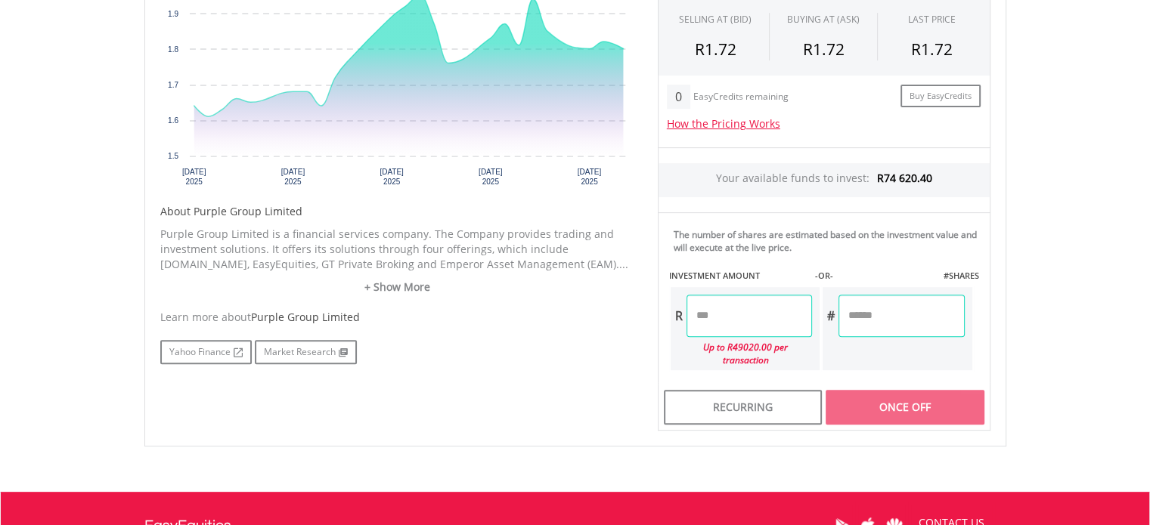
scroll to position [567, 0]
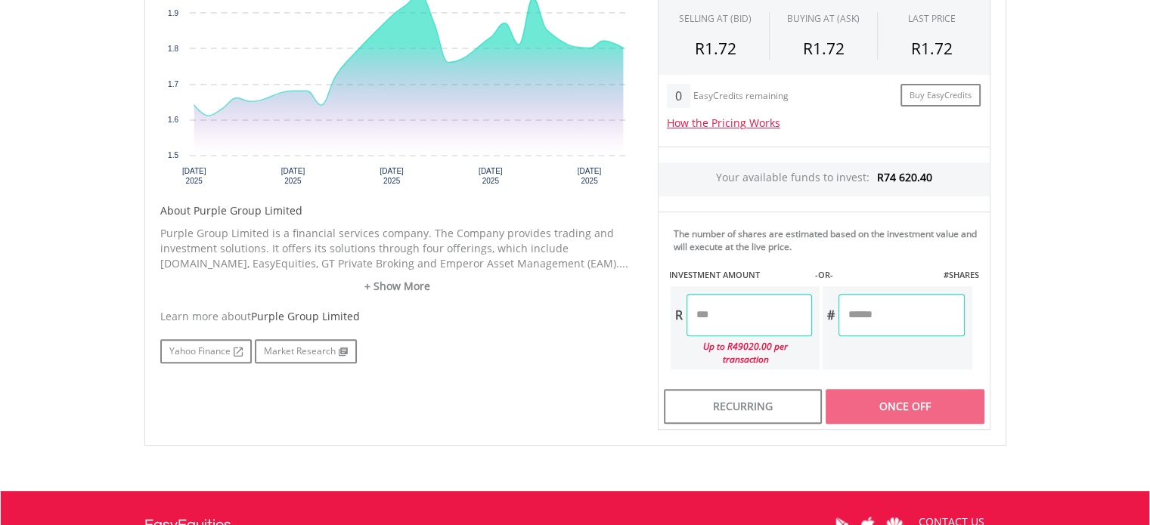
click at [724, 306] on input "number" at bounding box center [748, 315] width 125 height 42
type input "********"
type input "*********"
click at [926, 392] on div "Last Updated Price: 15-min. Delay* Price Update Cost: 2 Credits Request A Price…" at bounding box center [823, 174] width 355 height 513
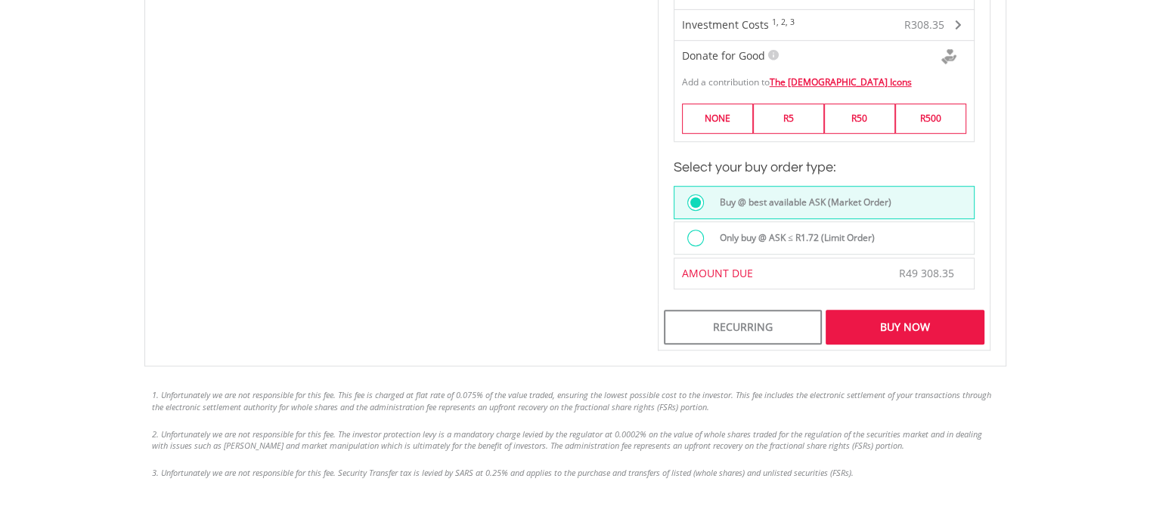
scroll to position [1021, 0]
click at [906, 311] on div "Buy Now" at bounding box center [904, 325] width 158 height 35
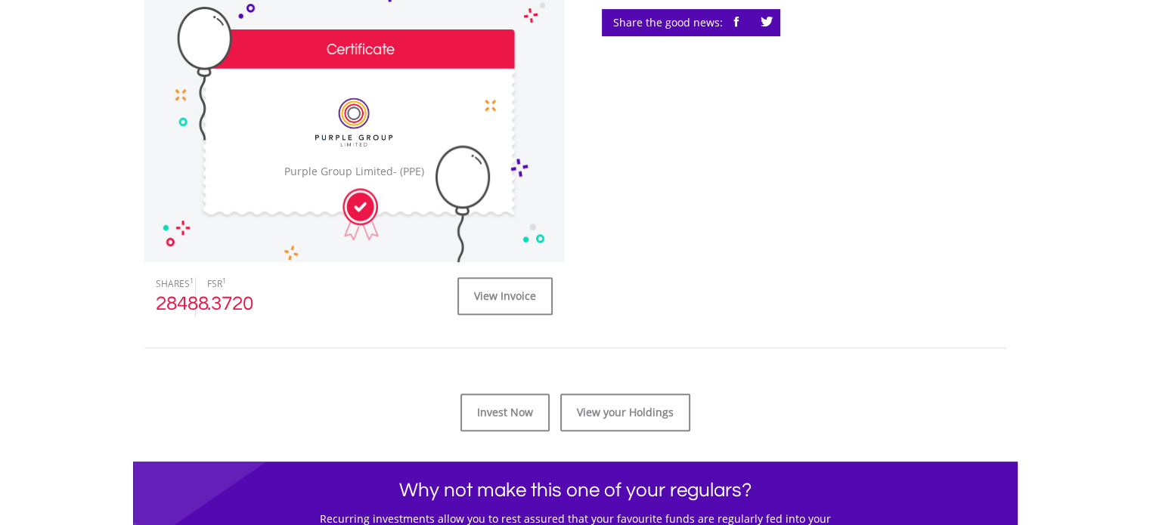
scroll to position [547, 0]
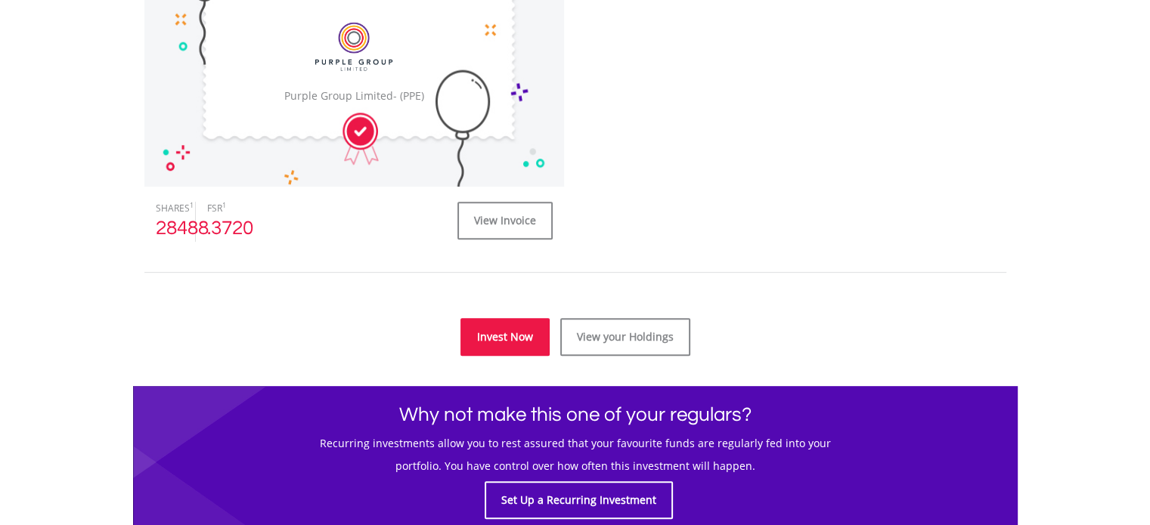
click at [499, 330] on link "Invest Now" at bounding box center [504, 337] width 89 height 38
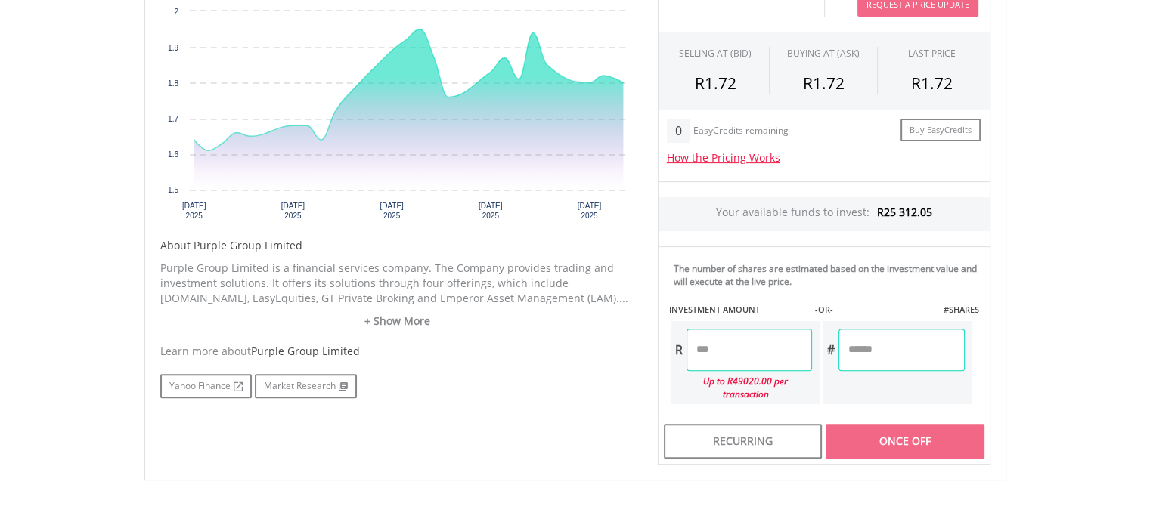
scroll to position [567, 0]
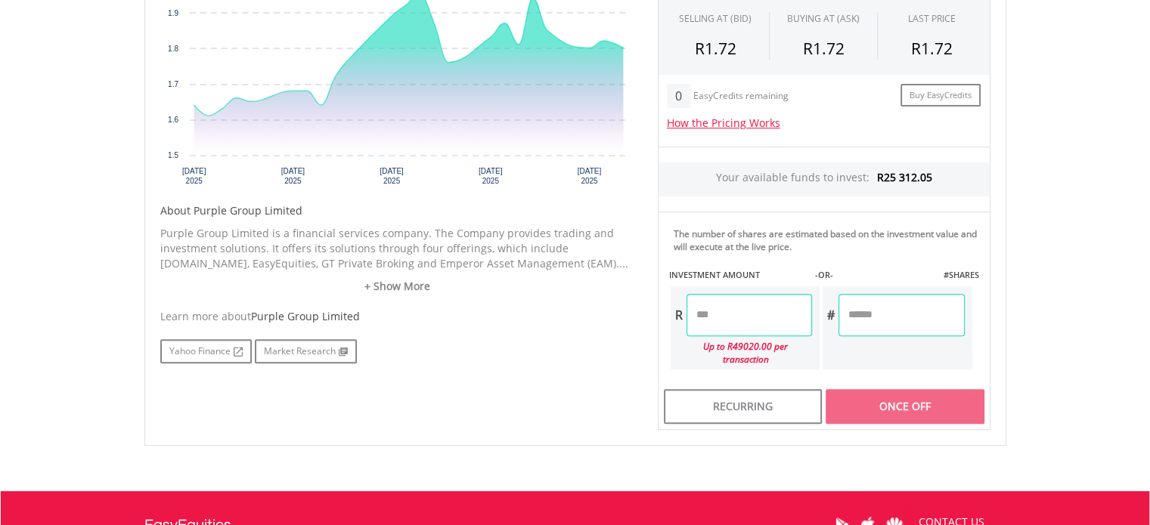
click at [731, 314] on input "number" at bounding box center [748, 315] width 125 height 42
type input "*******"
type input "*********"
click at [928, 398] on div "Last Updated Price: 15-min. Delay* Price Update Cost: 2 Credits Request A Price…" at bounding box center [823, 174] width 355 height 513
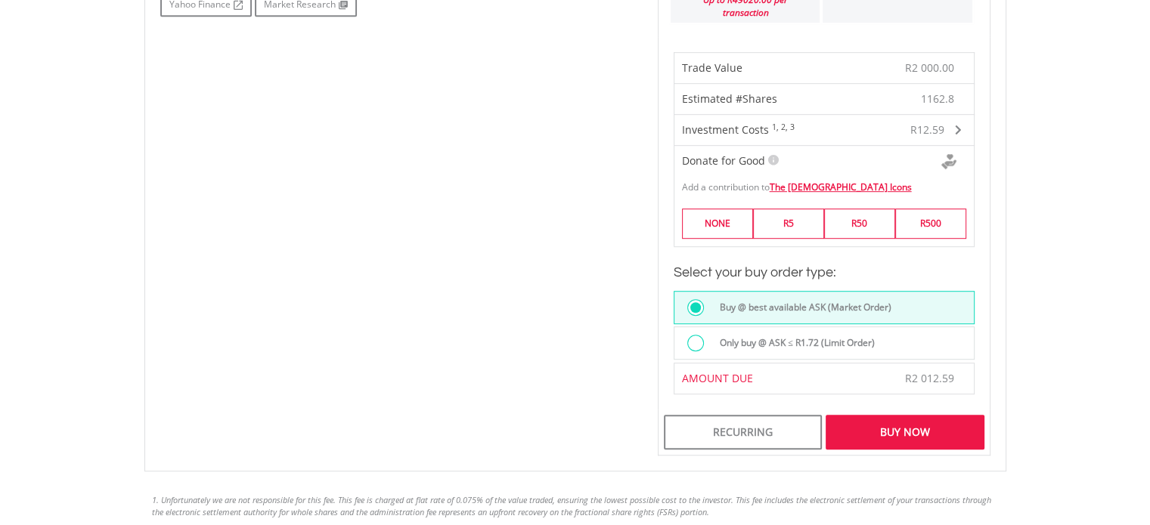
scroll to position [925, 0]
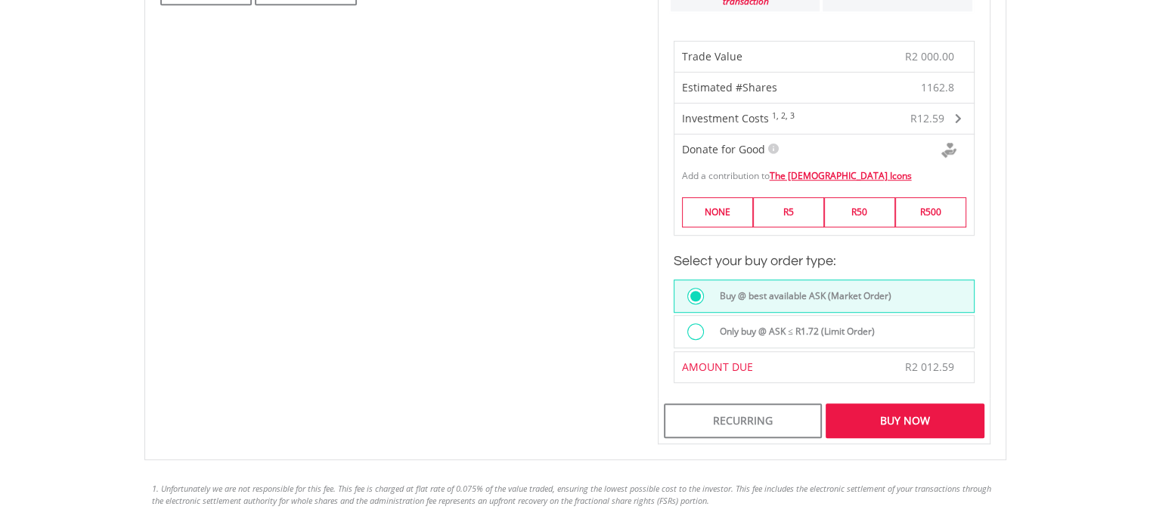
click at [912, 404] on div "Buy Now" at bounding box center [904, 421] width 158 height 35
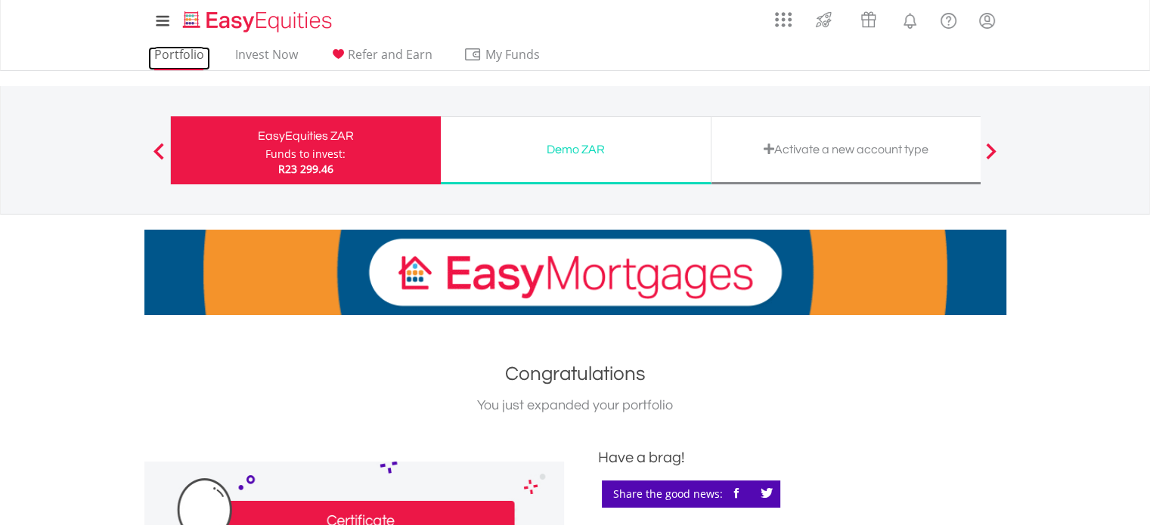
click at [197, 52] on link "Portfolio" at bounding box center [179, 58] width 62 height 23
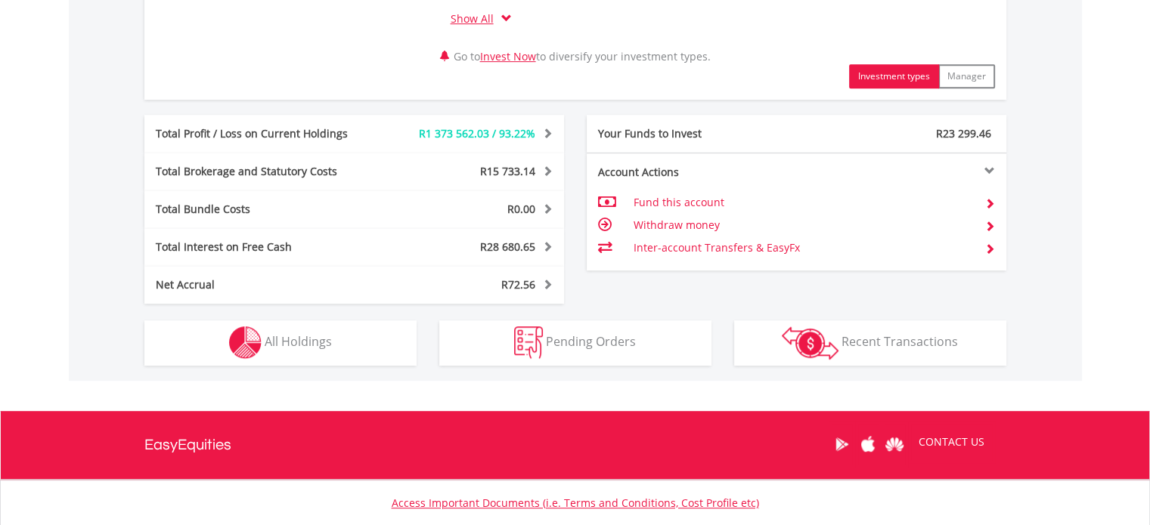
scroll to position [813, 0]
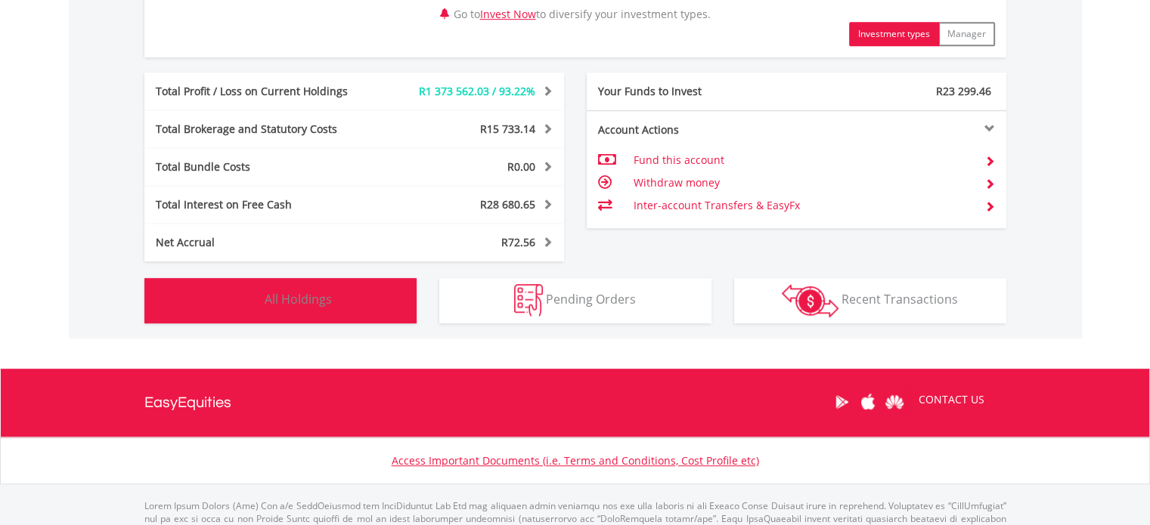
click at [331, 294] on button "Holdings All Holdings" at bounding box center [280, 300] width 272 height 45
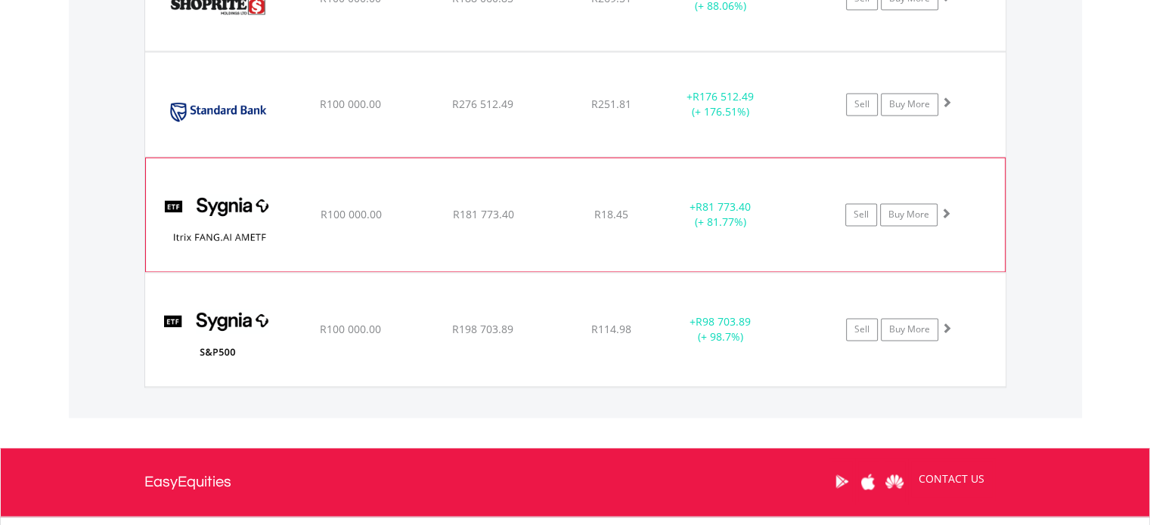
scroll to position [2314, 0]
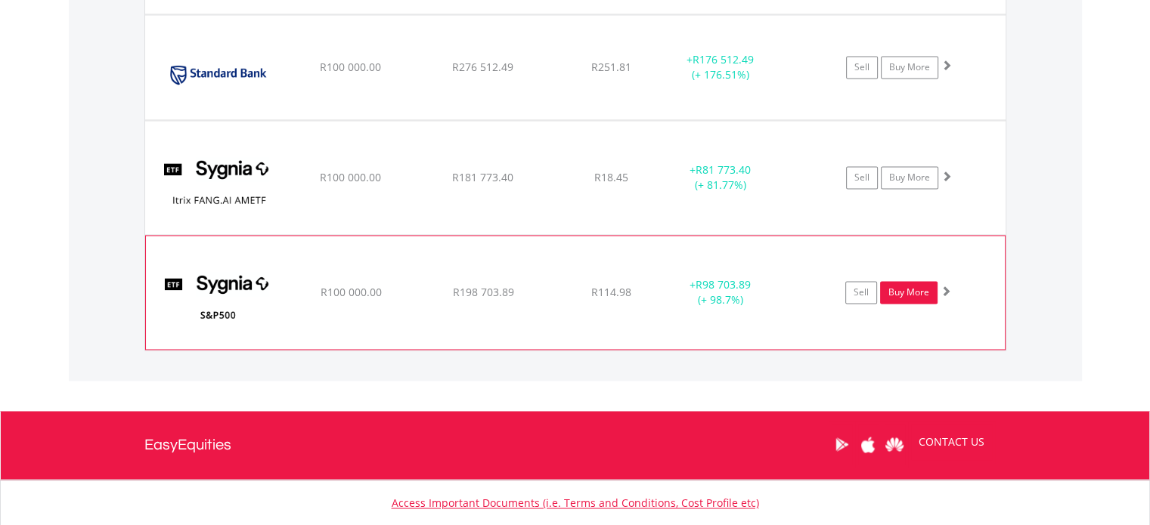
click at [928, 288] on link "Buy More" at bounding box center [908, 292] width 57 height 23
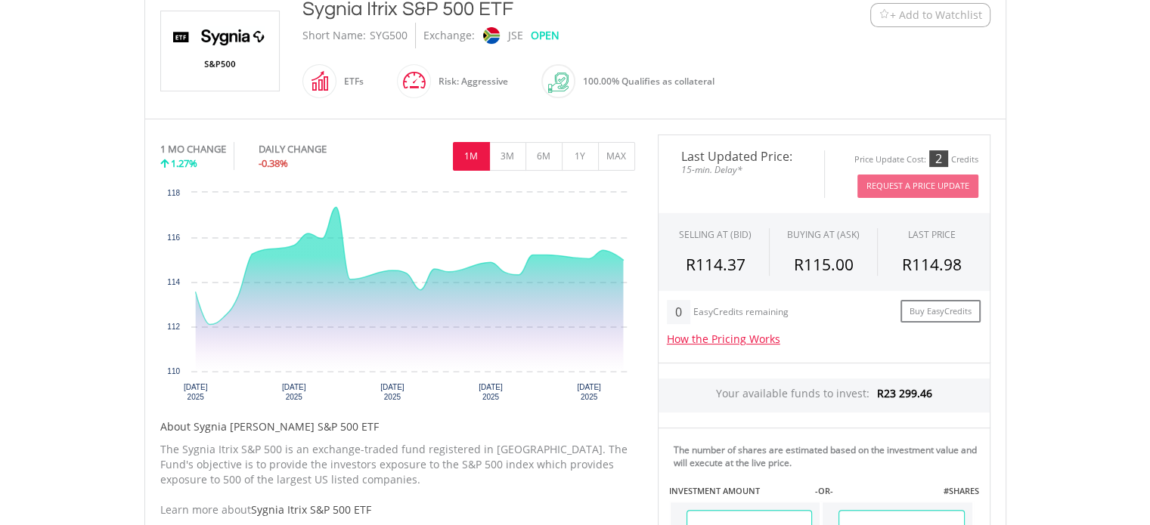
scroll to position [396, 0]
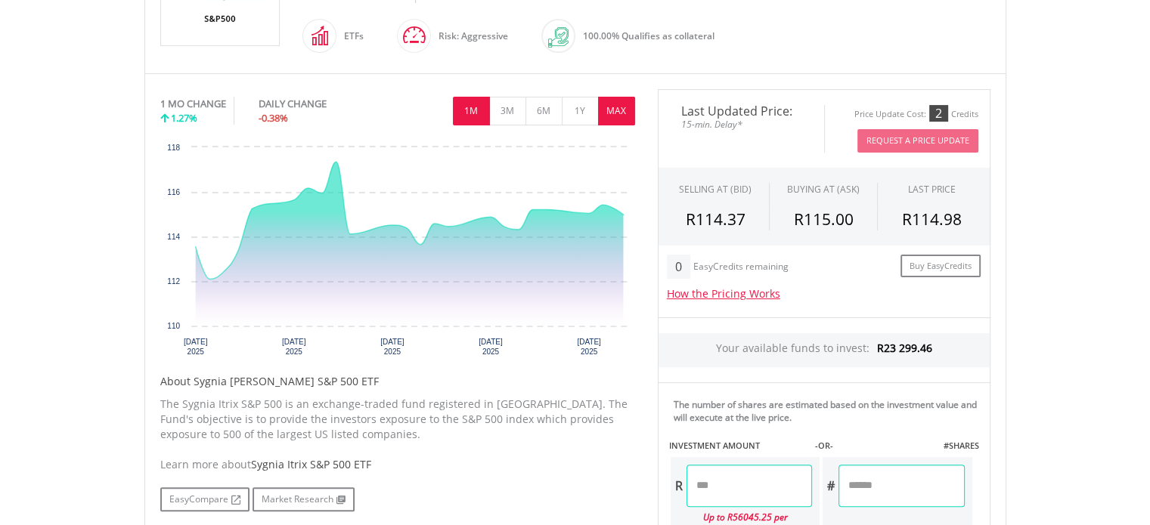
click at [612, 110] on button "MAX" at bounding box center [616, 111] width 37 height 29
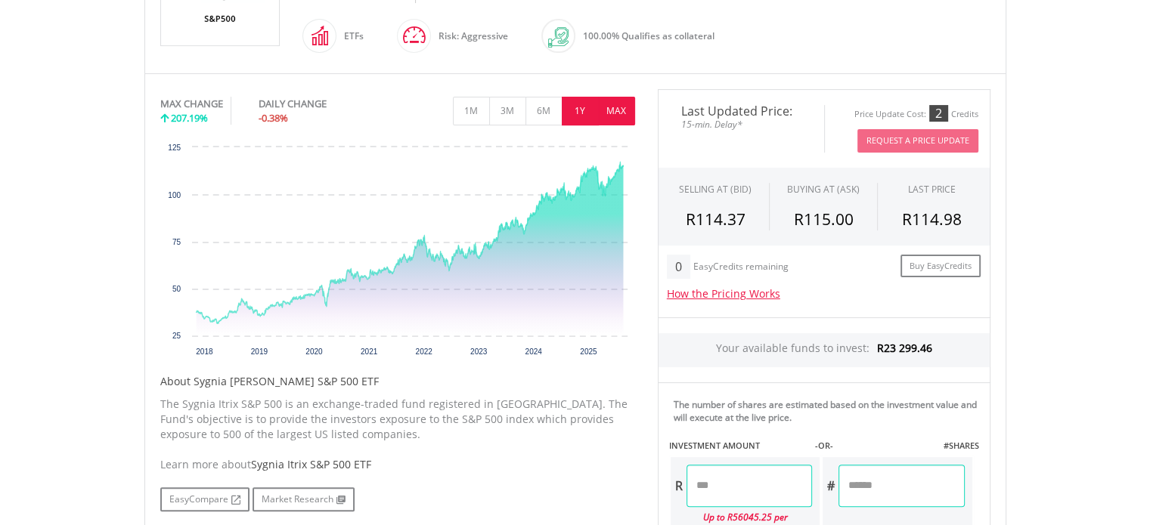
click at [574, 117] on button "1Y" at bounding box center [580, 111] width 37 height 29
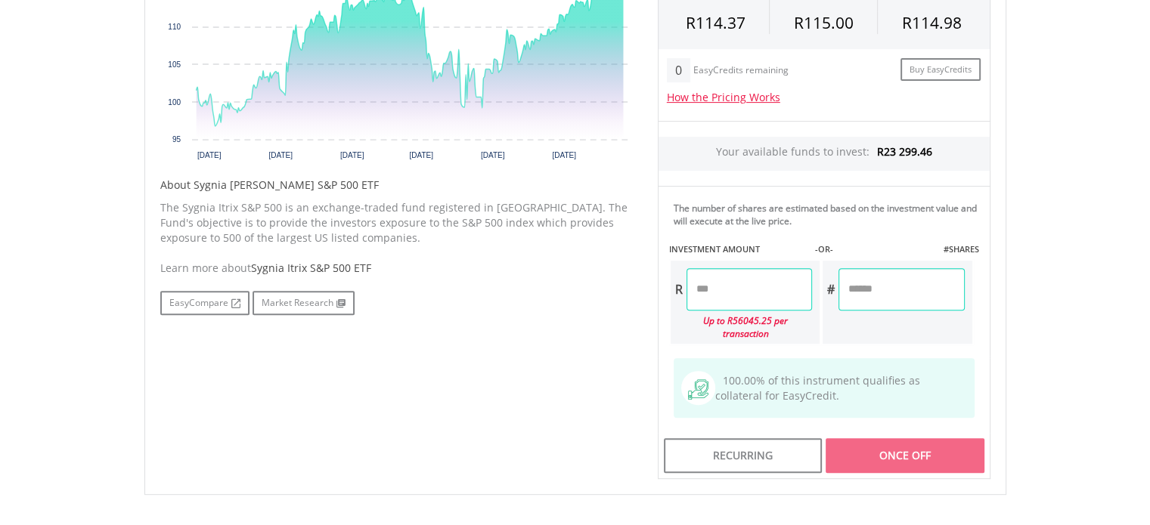
scroll to position [623, 0]
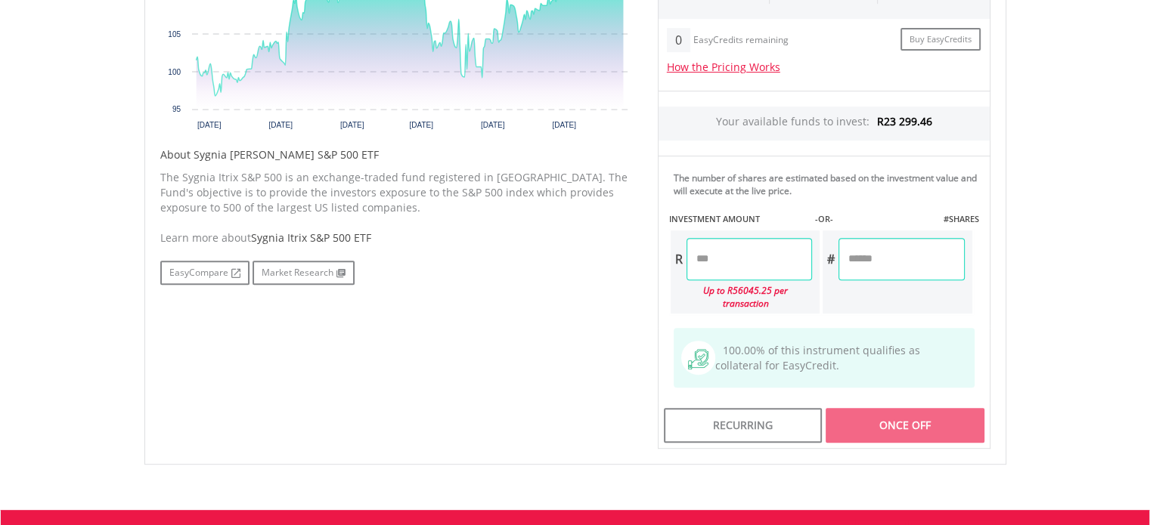
click at [722, 248] on input "number" at bounding box center [748, 259] width 125 height 42
type input "********"
click at [916, 407] on div "Last Updated Price: 15-min. Delay* Price Update Cost: 2 Credits Request A Price…" at bounding box center [823, 155] width 355 height 587
type input "*******"
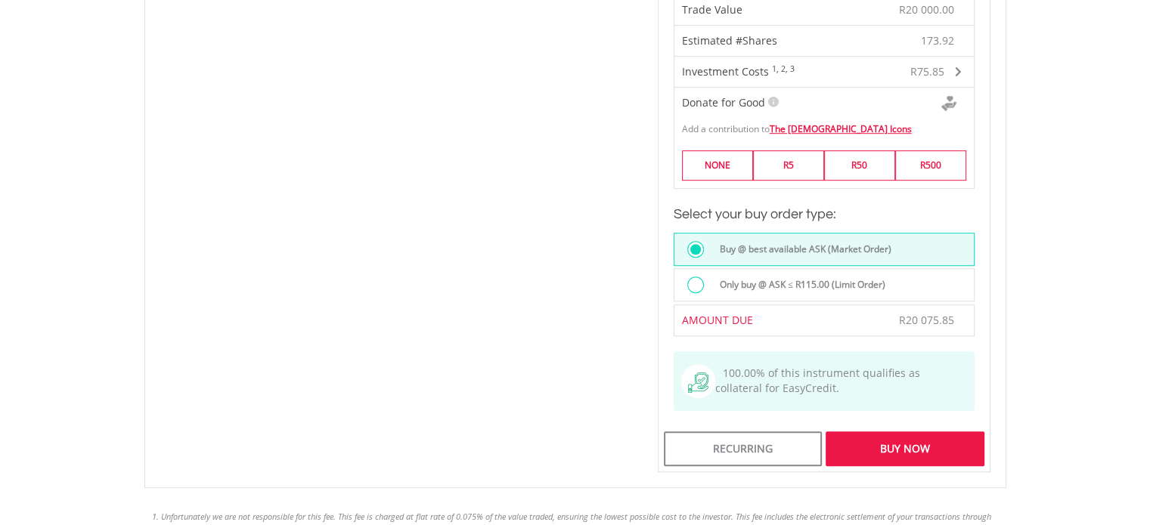
scroll to position [1076, 0]
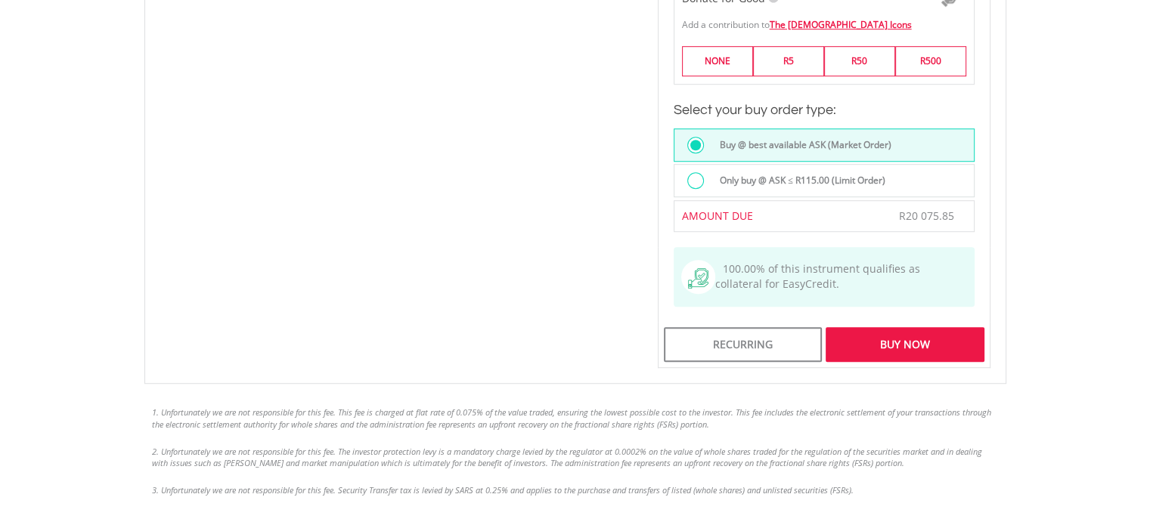
click at [913, 327] on div "Buy Now" at bounding box center [904, 344] width 158 height 35
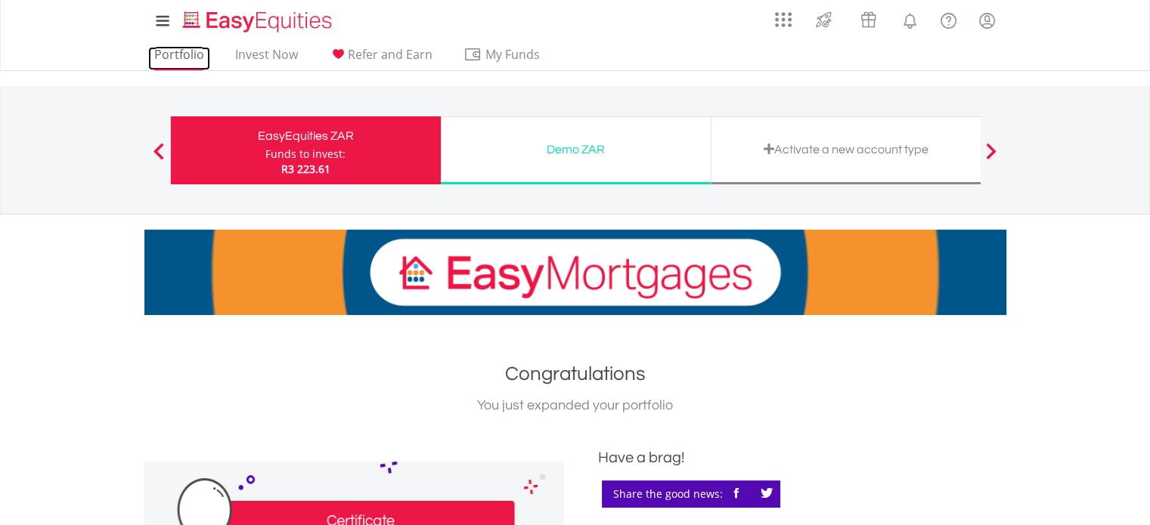
click at [181, 51] on link "Portfolio" at bounding box center [179, 58] width 62 height 23
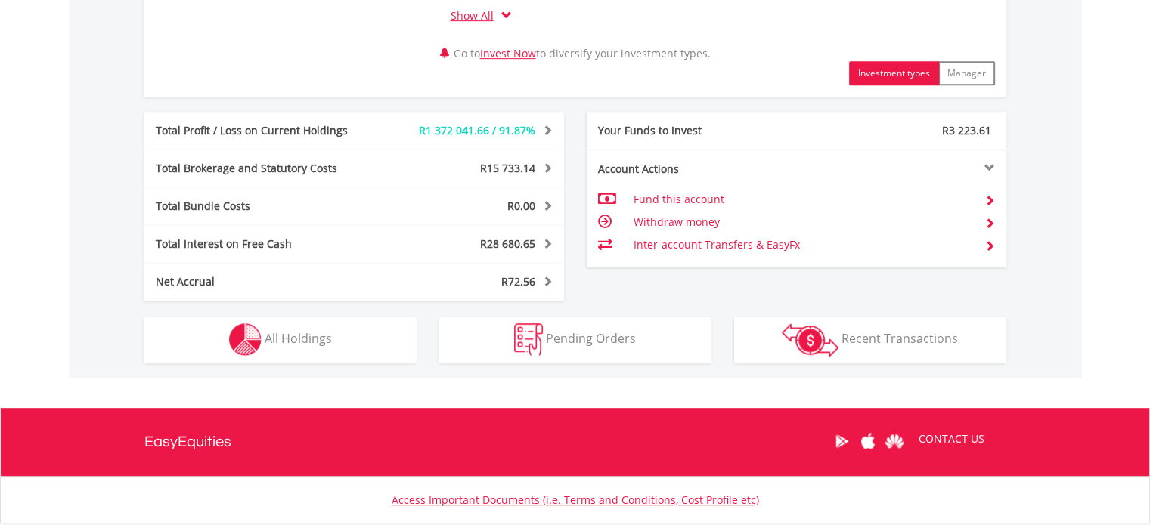
scroll to position [774, 0]
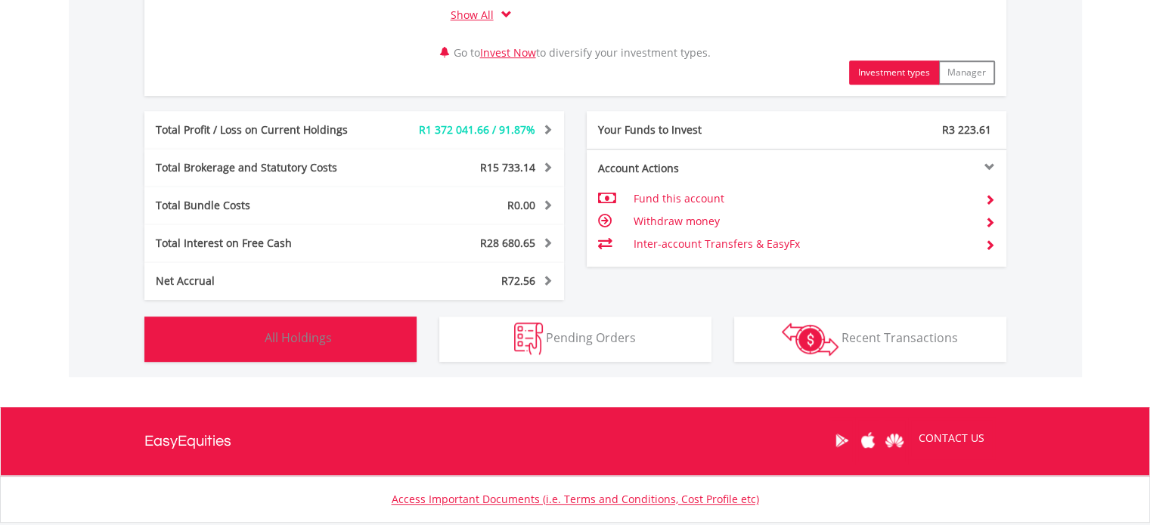
click at [348, 334] on button "Holdings All Holdings" at bounding box center [280, 339] width 272 height 45
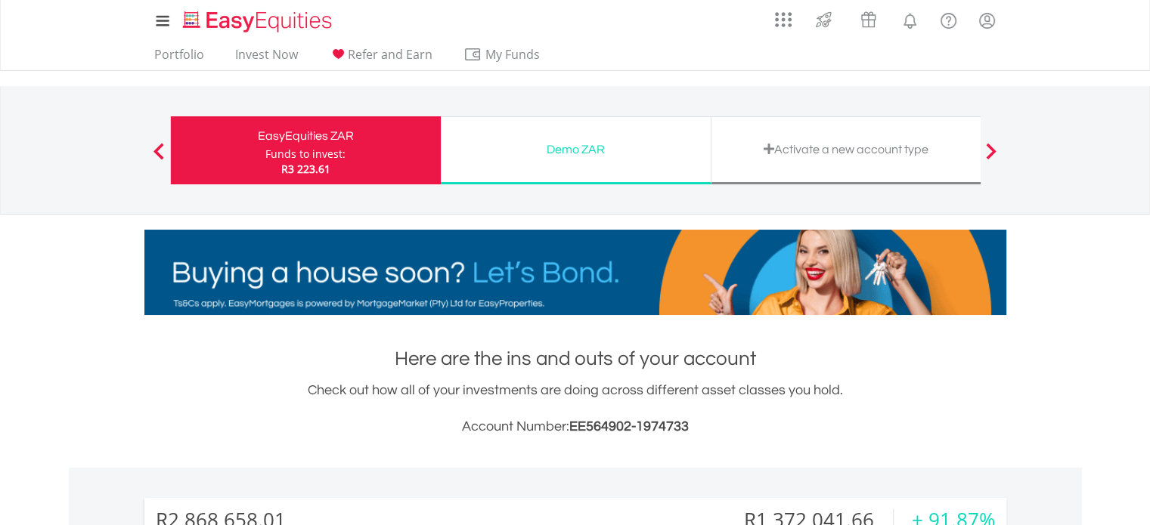
scroll to position [0, 0]
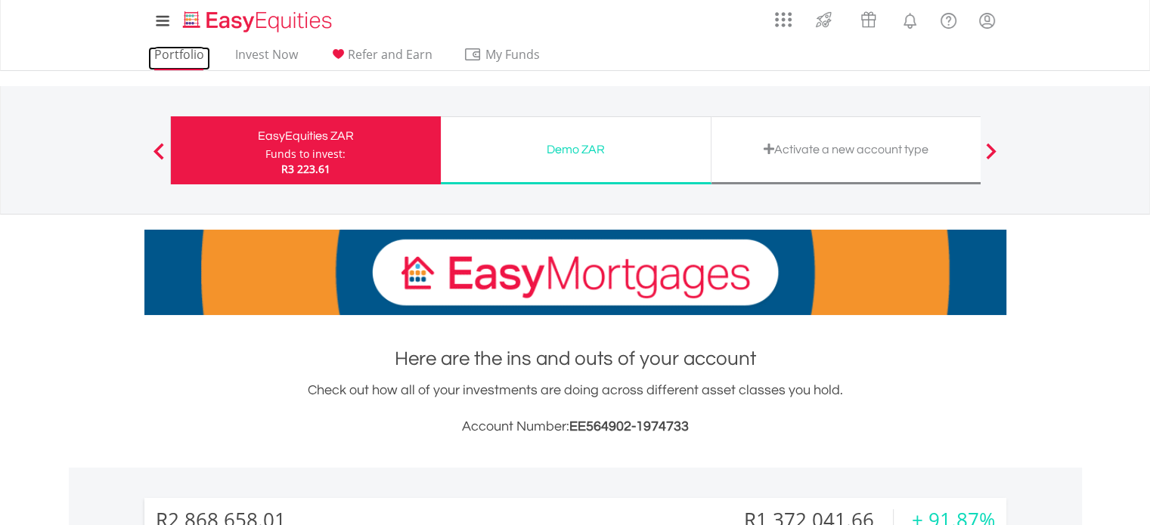
click at [187, 54] on link "Portfolio" at bounding box center [179, 58] width 62 height 23
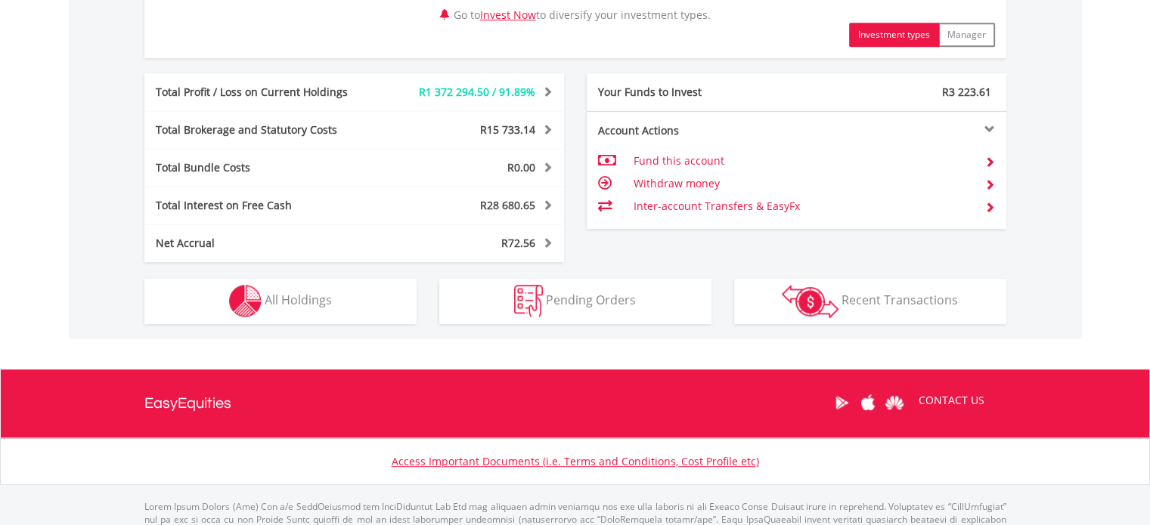
scroll to position [813, 0]
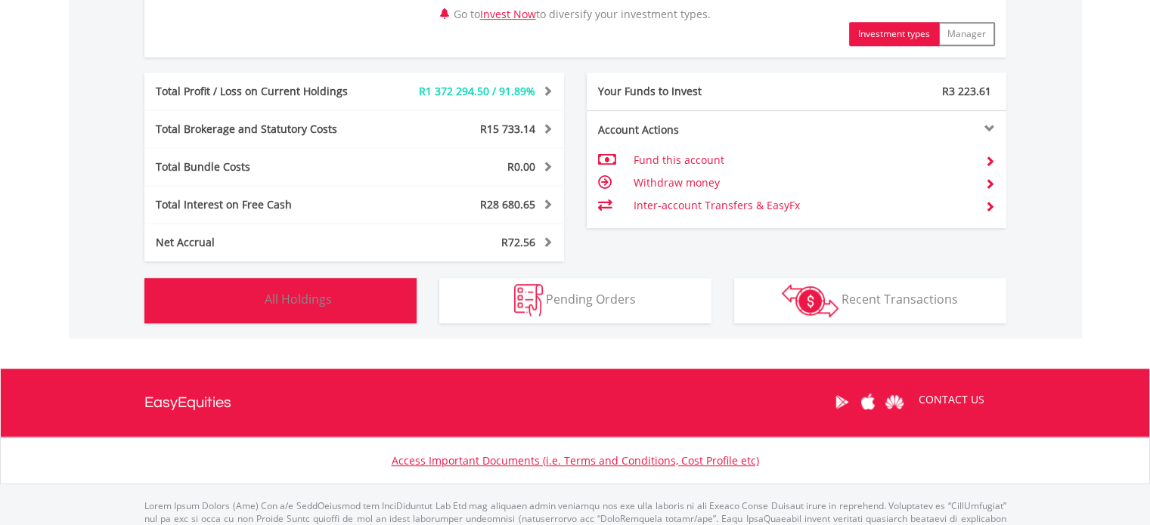
click at [310, 292] on span "All Holdings" at bounding box center [298, 299] width 67 height 17
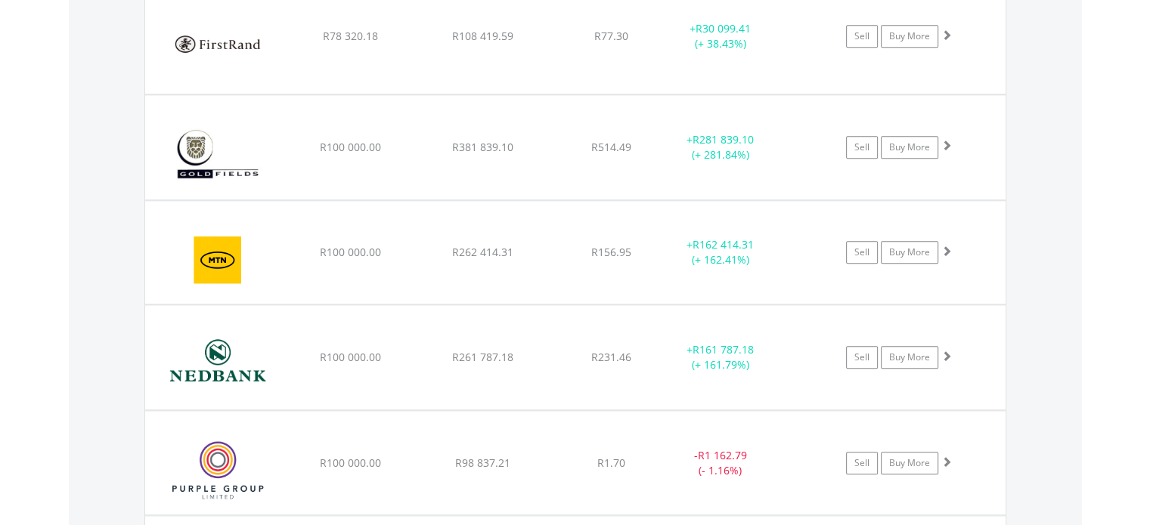
scroll to position [1501, 0]
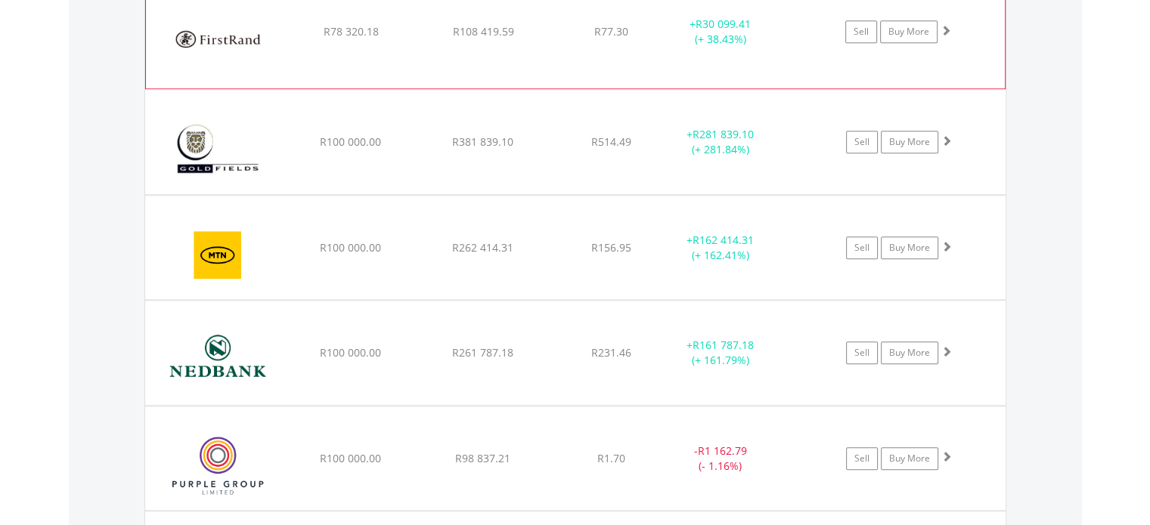
click at [242, 39] on img at bounding box center [218, 39] width 130 height 91
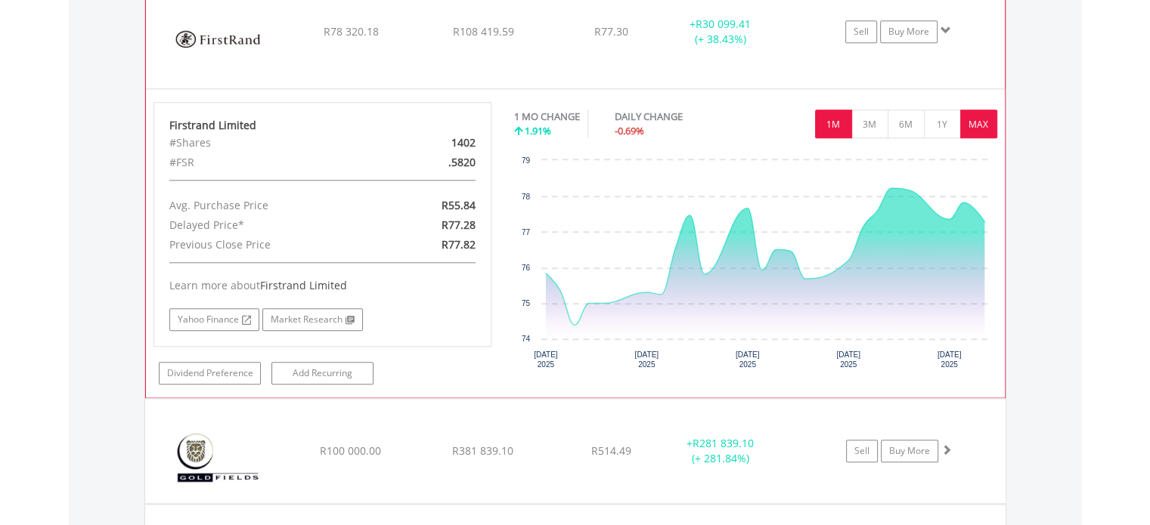
click at [980, 123] on button "MAX" at bounding box center [978, 124] width 37 height 29
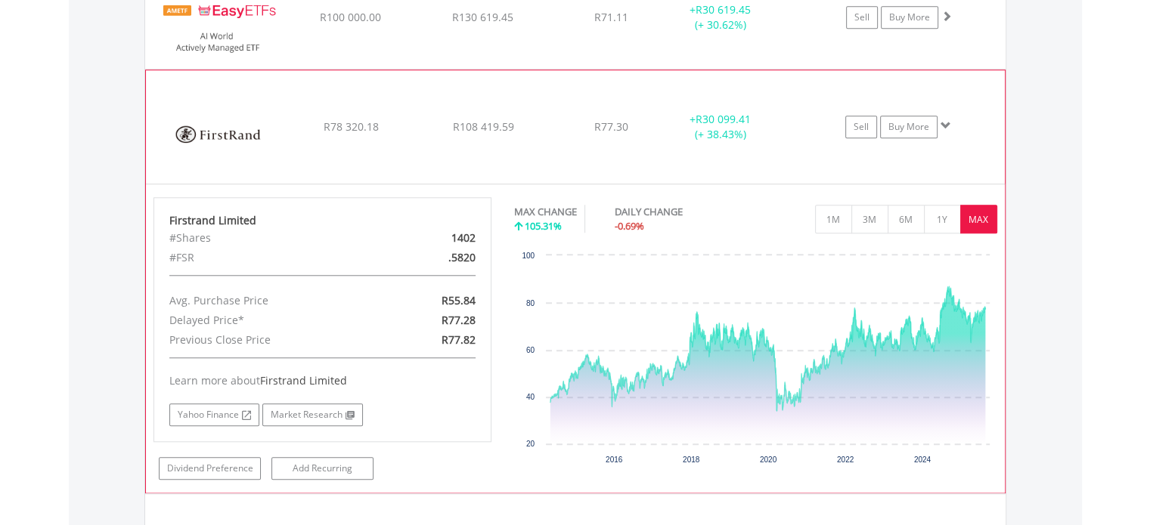
scroll to position [1388, 0]
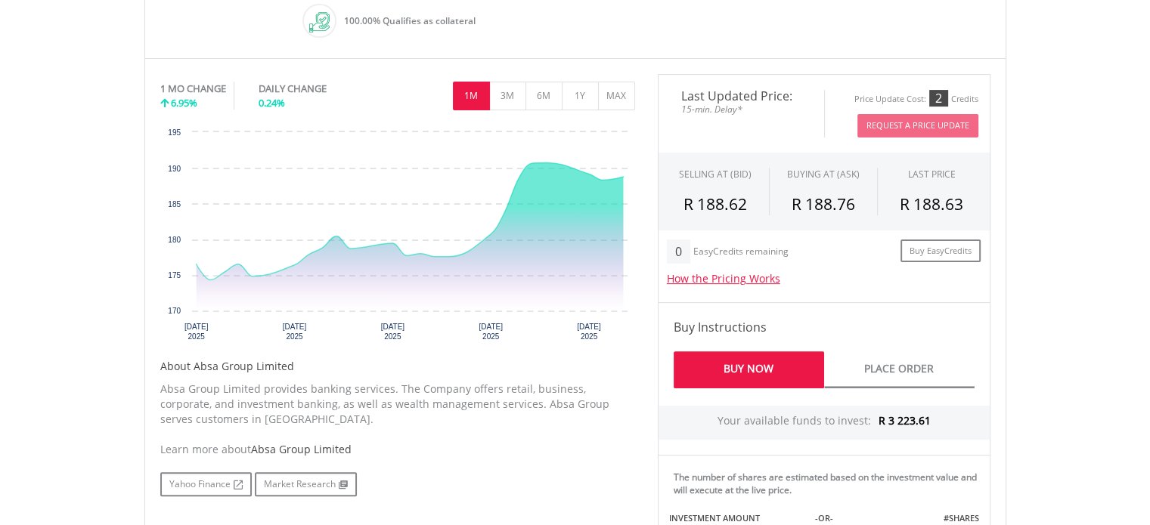
scroll to position [454, 0]
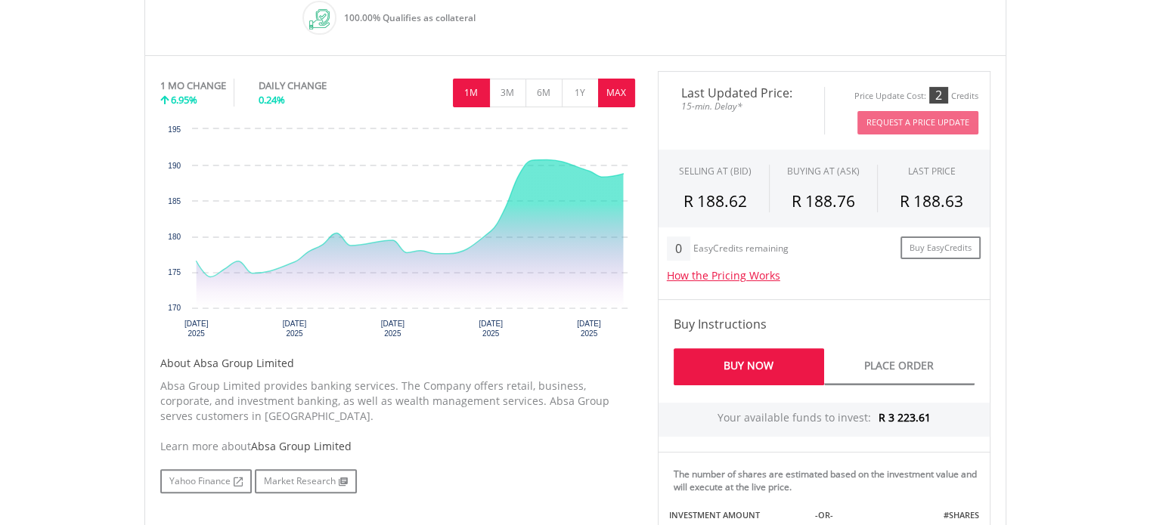
click at [630, 95] on button "MAX" at bounding box center [616, 93] width 37 height 29
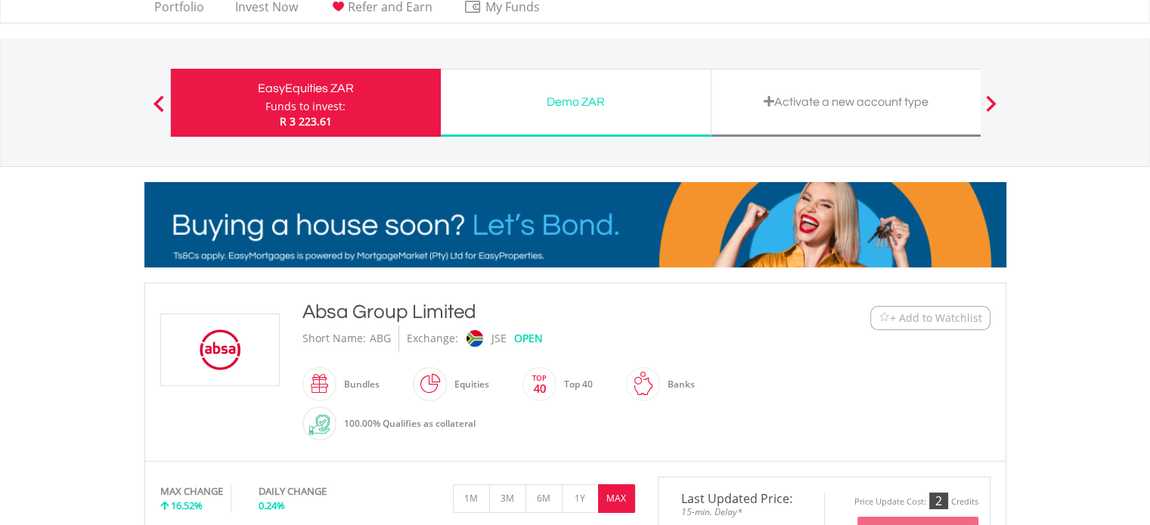
scroll to position [0, 0]
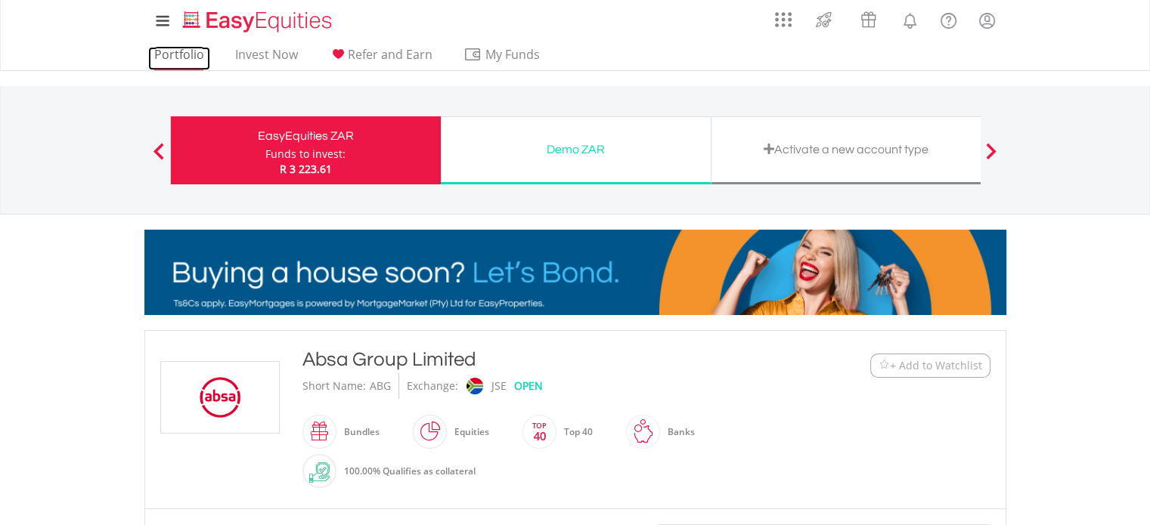
click at [178, 50] on link "Portfolio" at bounding box center [179, 58] width 62 height 23
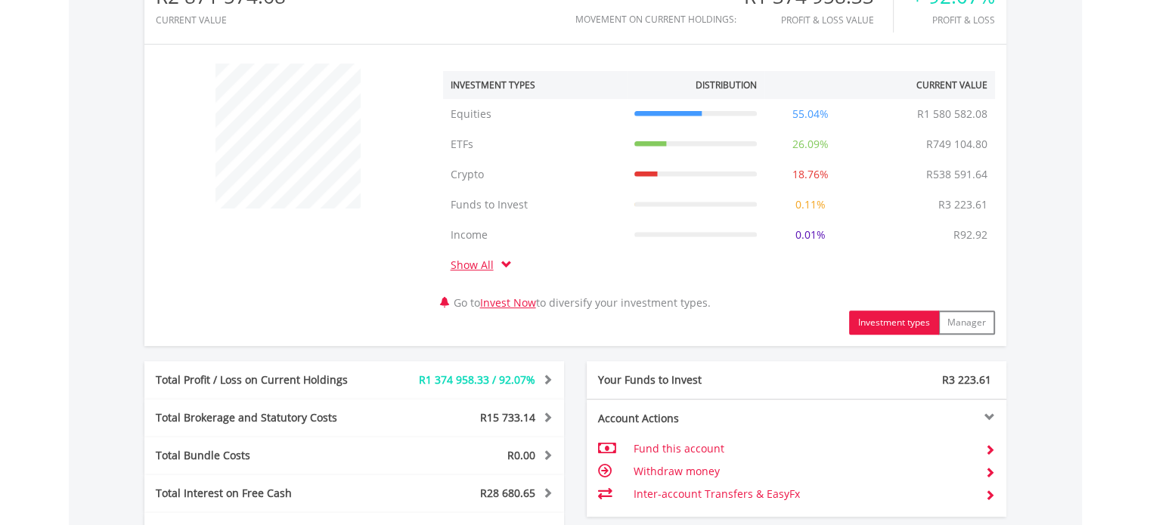
scroll to position [454, 0]
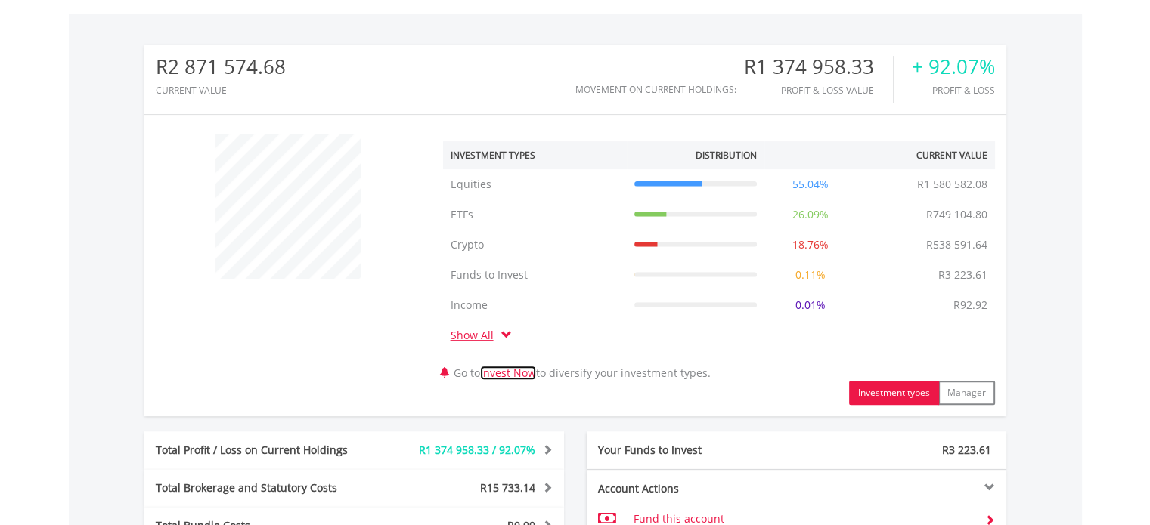
click at [525, 370] on link "Invest Now" at bounding box center [508, 373] width 56 height 14
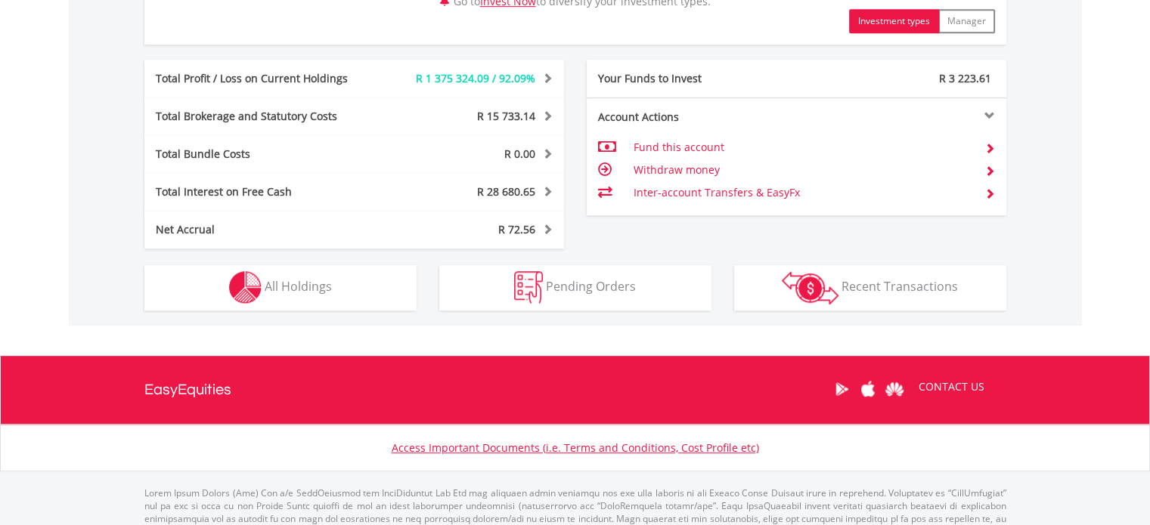
scroll to position [869, 0]
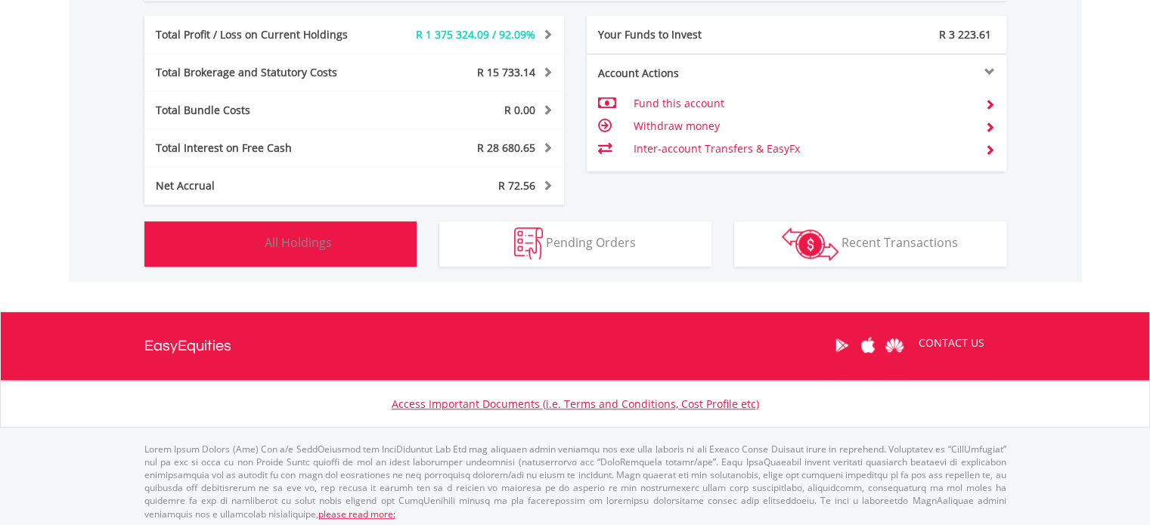
click at [333, 251] on button "Holdings All Holdings" at bounding box center [280, 243] width 272 height 45
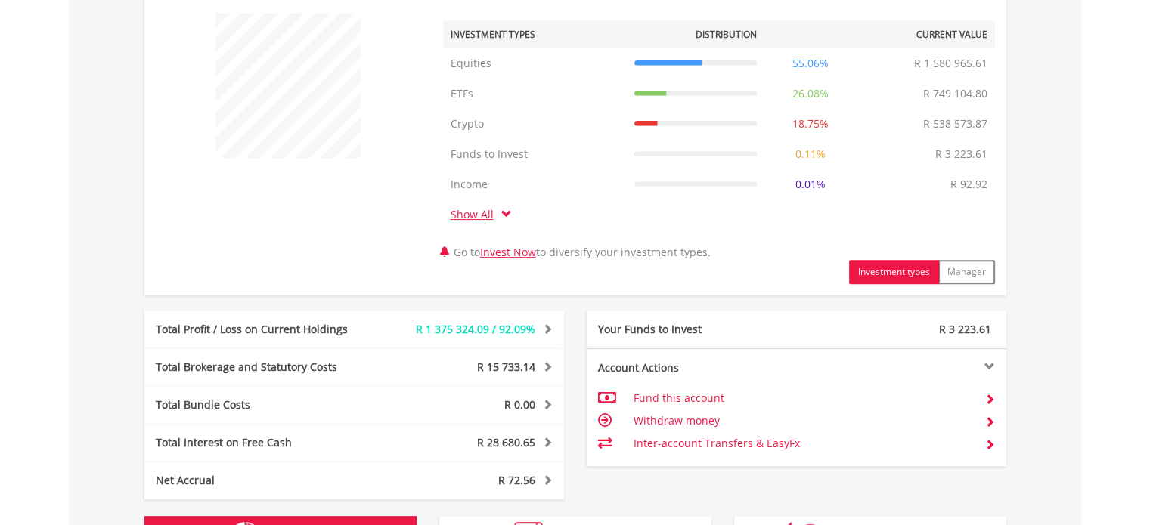
scroll to position [643, 0]
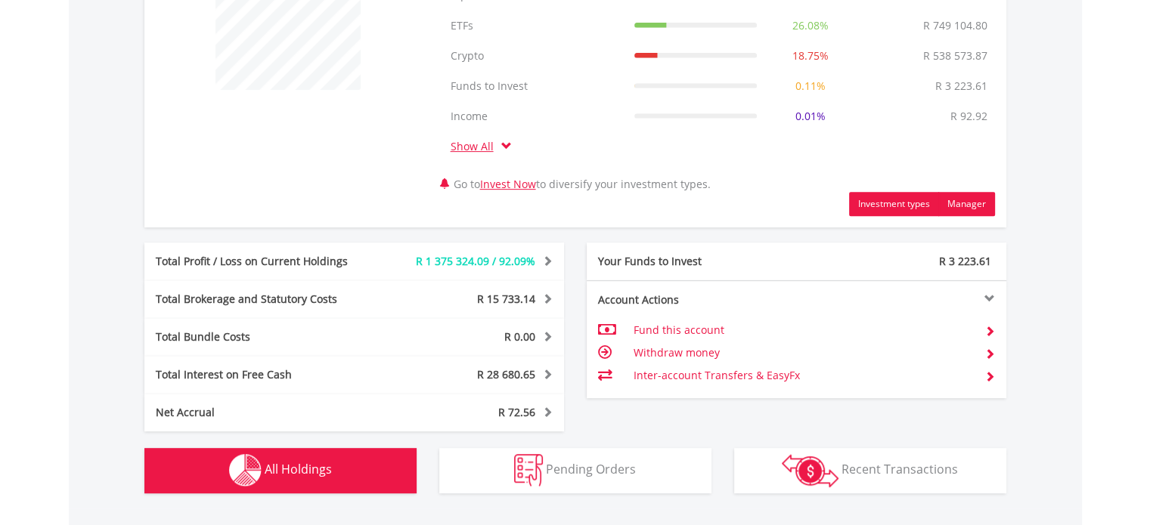
click at [977, 205] on button "Manager" at bounding box center [966, 204] width 57 height 24
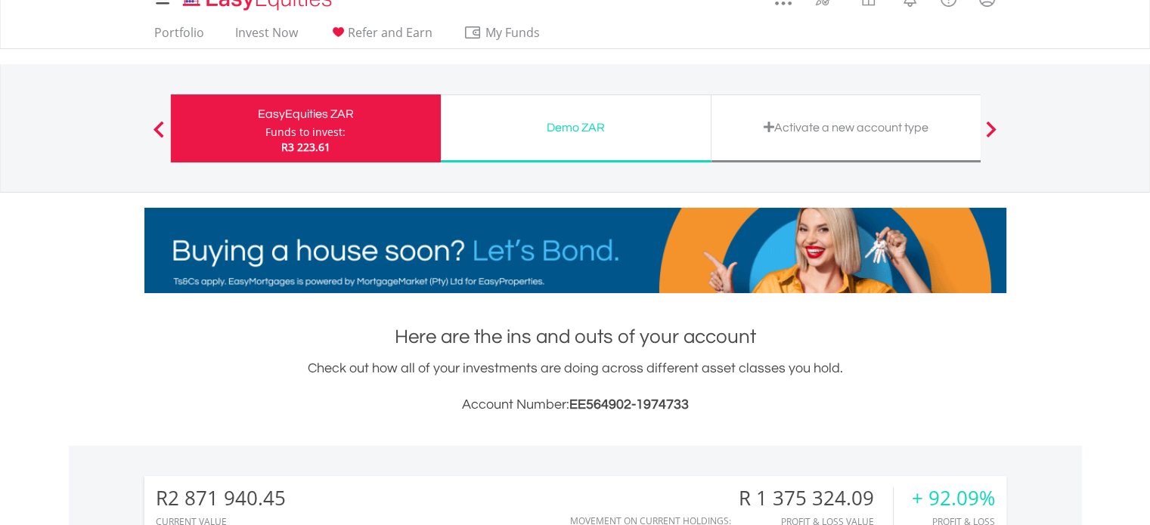
scroll to position [0, 0]
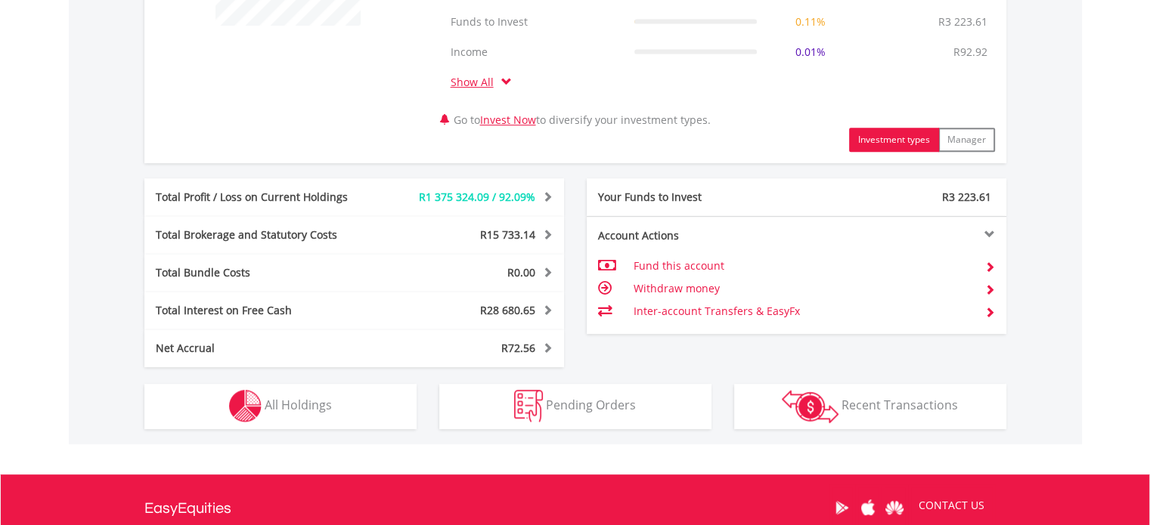
scroll to position [850, 0]
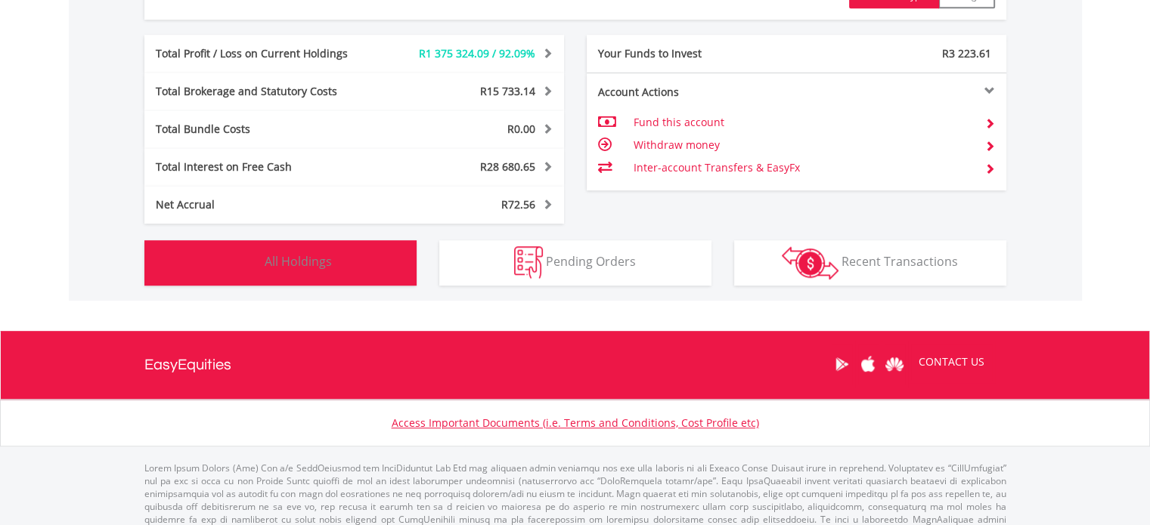
click at [311, 271] on button "Holdings All Holdings" at bounding box center [280, 262] width 272 height 45
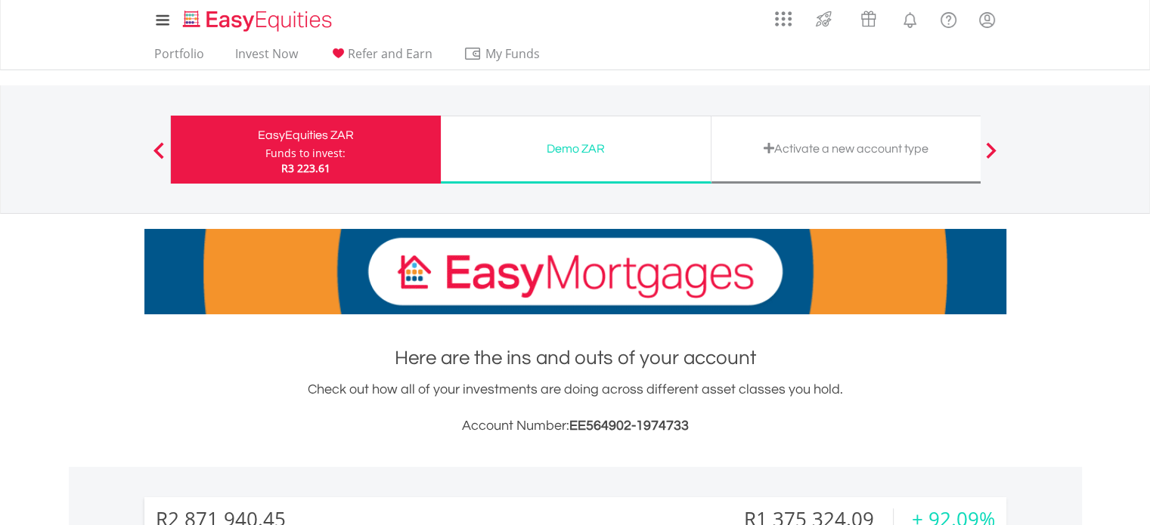
scroll to position [0, 0]
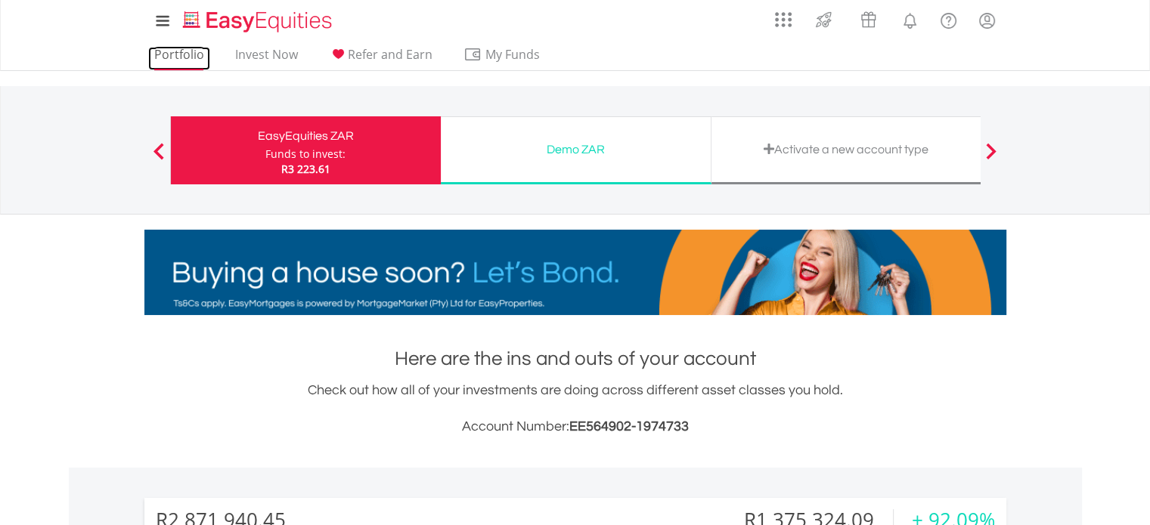
click at [174, 52] on link "Portfolio" at bounding box center [179, 58] width 62 height 23
